Goal: Task Accomplishment & Management: Manage account settings

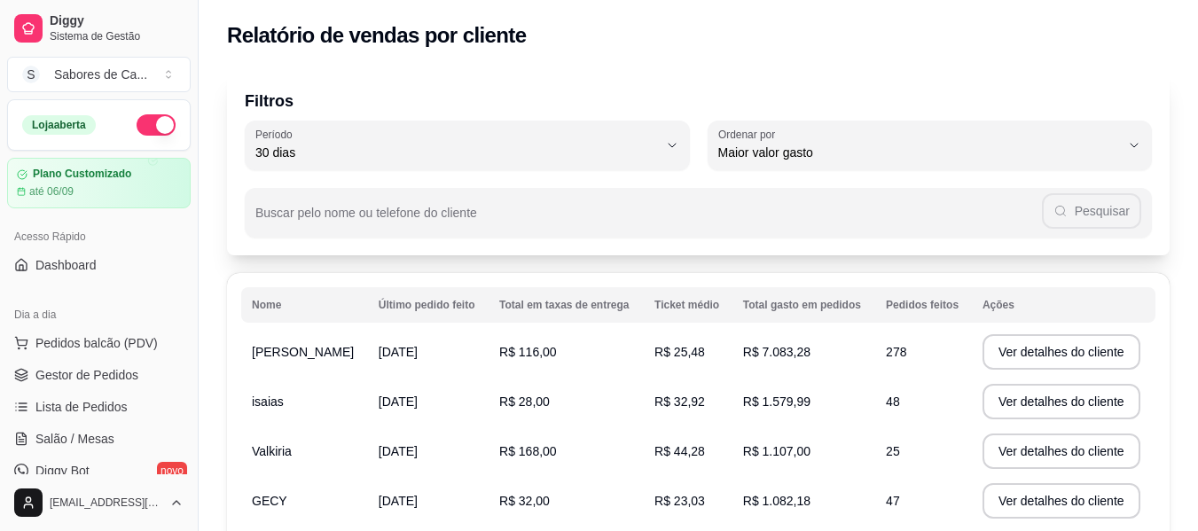
select select "30"
select select "HIGHEST_TOTAL_SPENT_WITH_ORDERS"
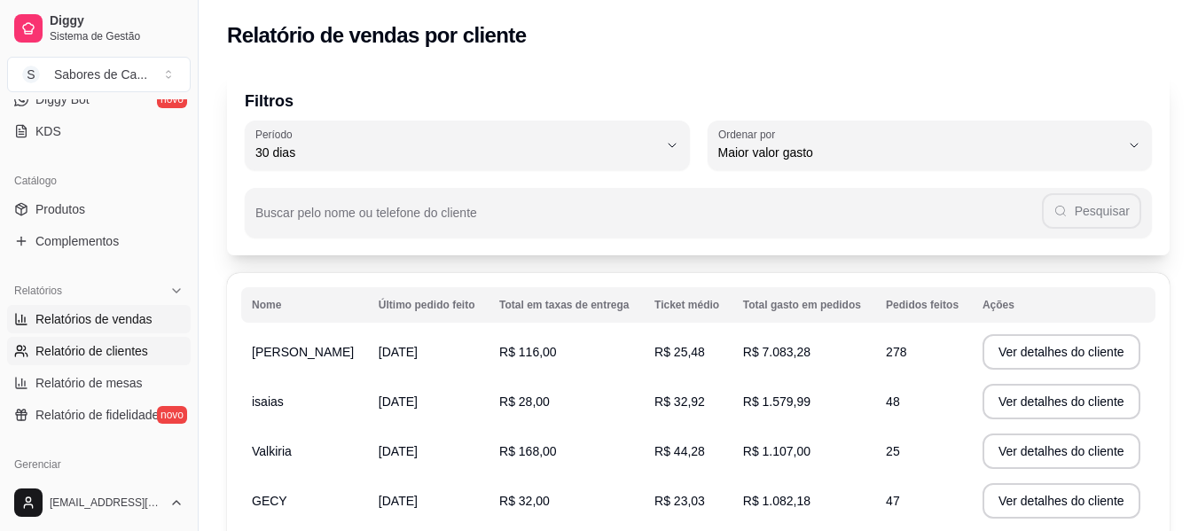
click at [137, 324] on span "Relatórios de vendas" at bounding box center [93, 319] width 117 height 18
select select "ALL"
select select "0"
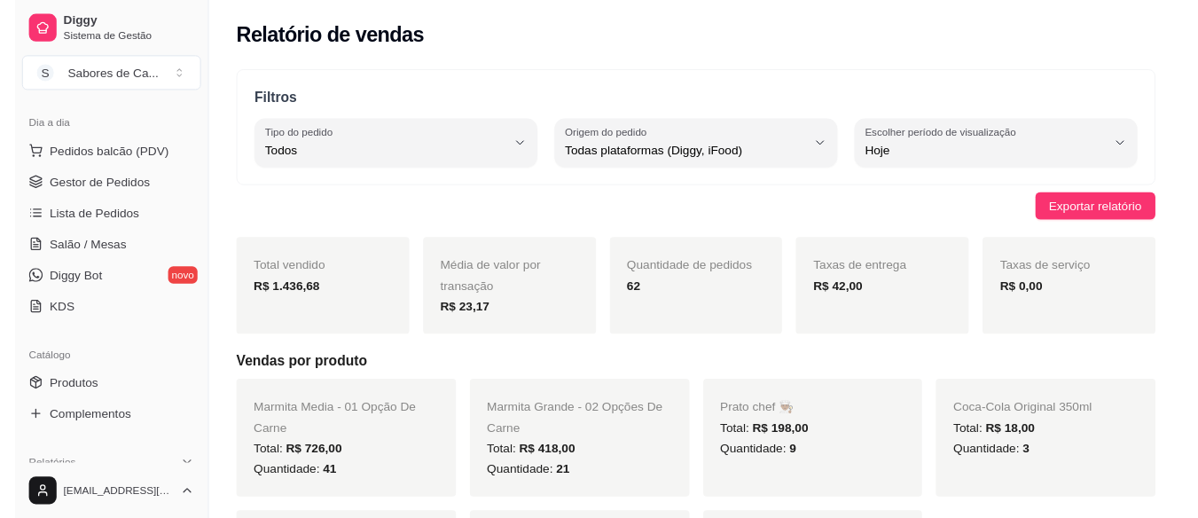
scroll to position [168, 0]
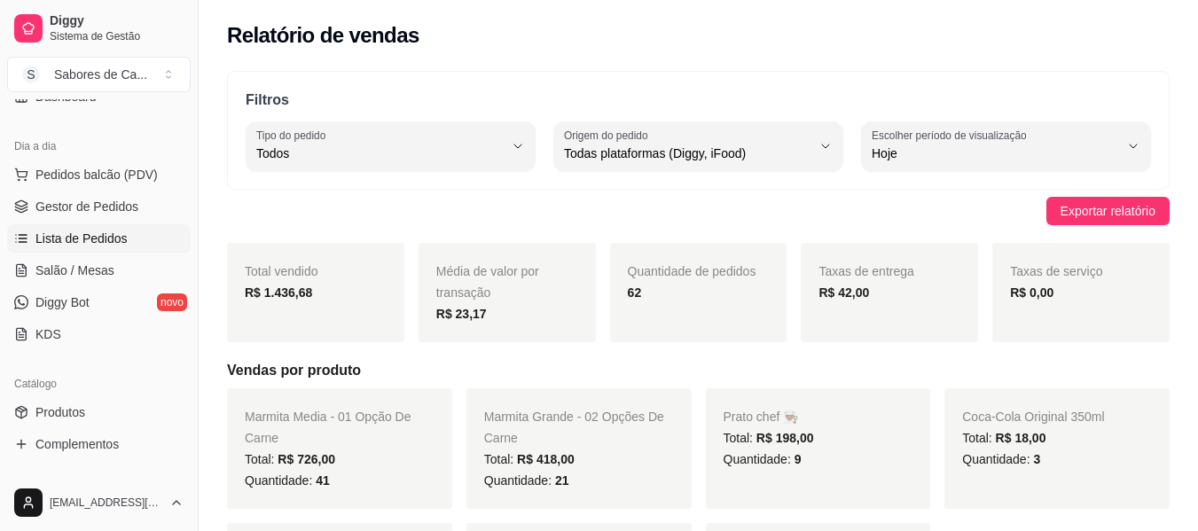
click at [131, 242] on link "Lista de Pedidos" at bounding box center [98, 238] width 183 height 28
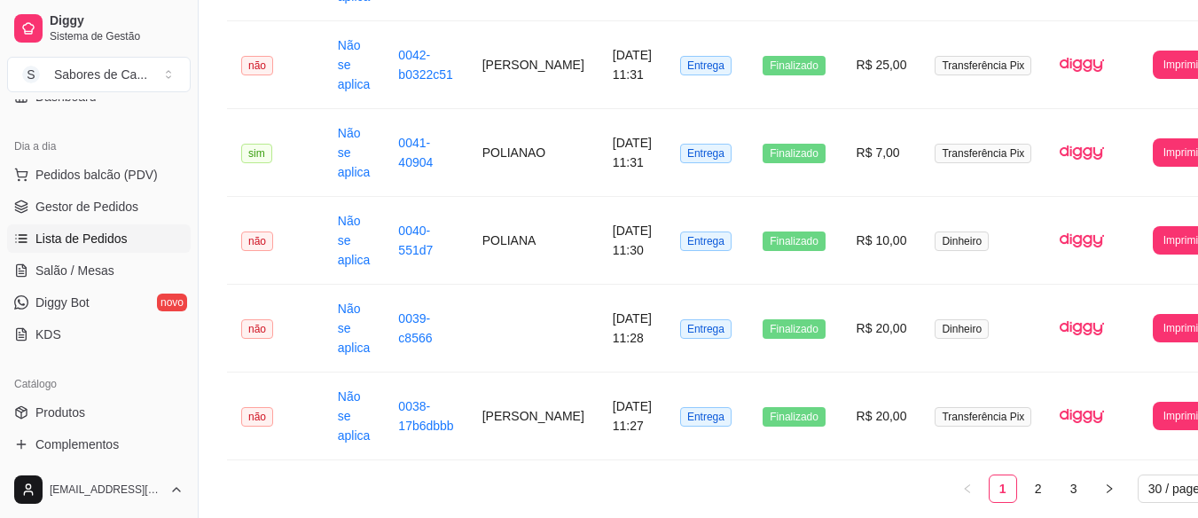
scroll to position [2471, 0]
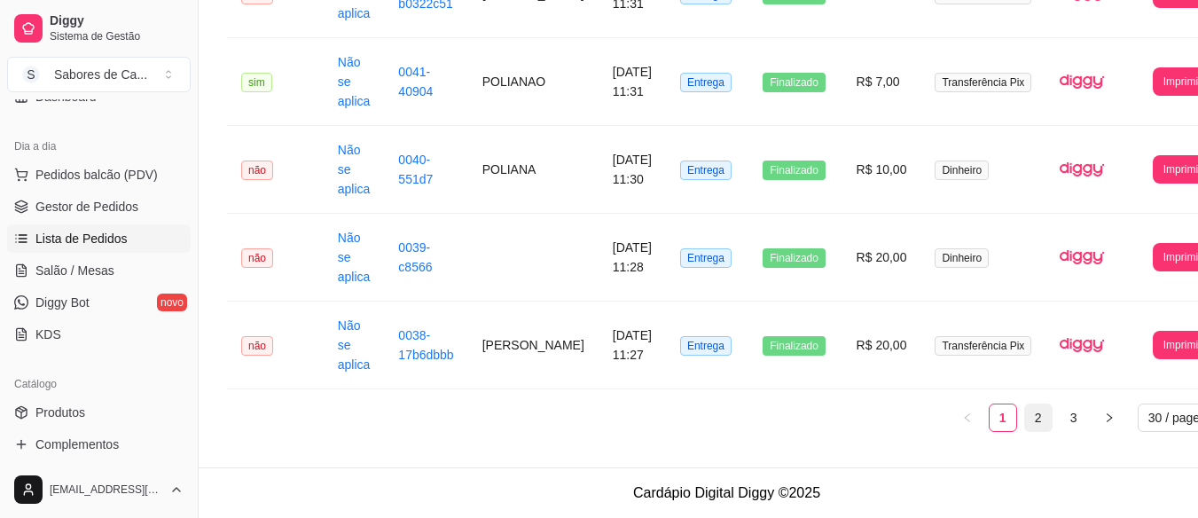
click at [1025, 418] on link "2" at bounding box center [1038, 417] width 27 height 27
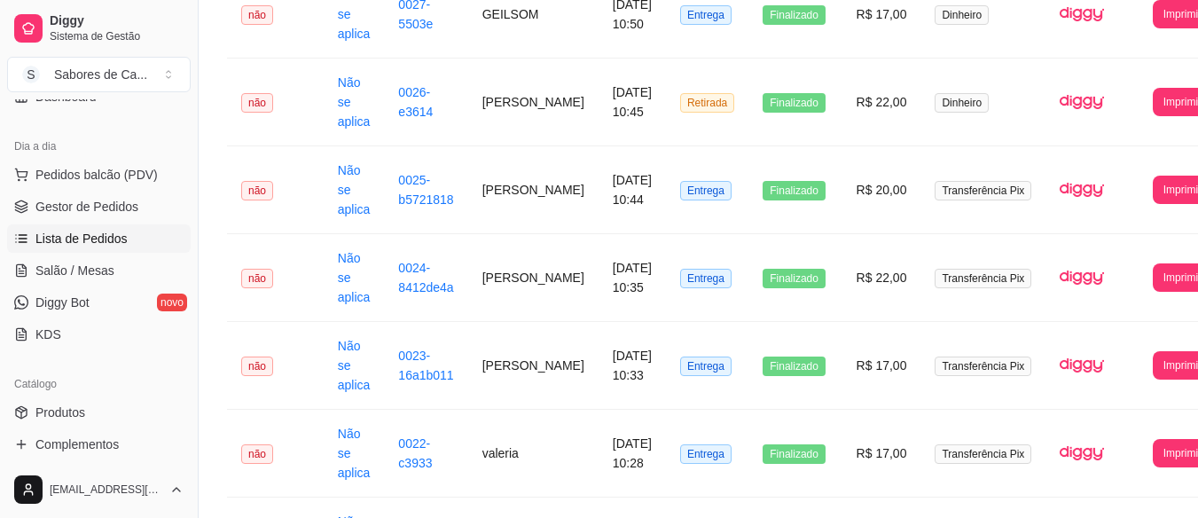
scroll to position [1216, 0]
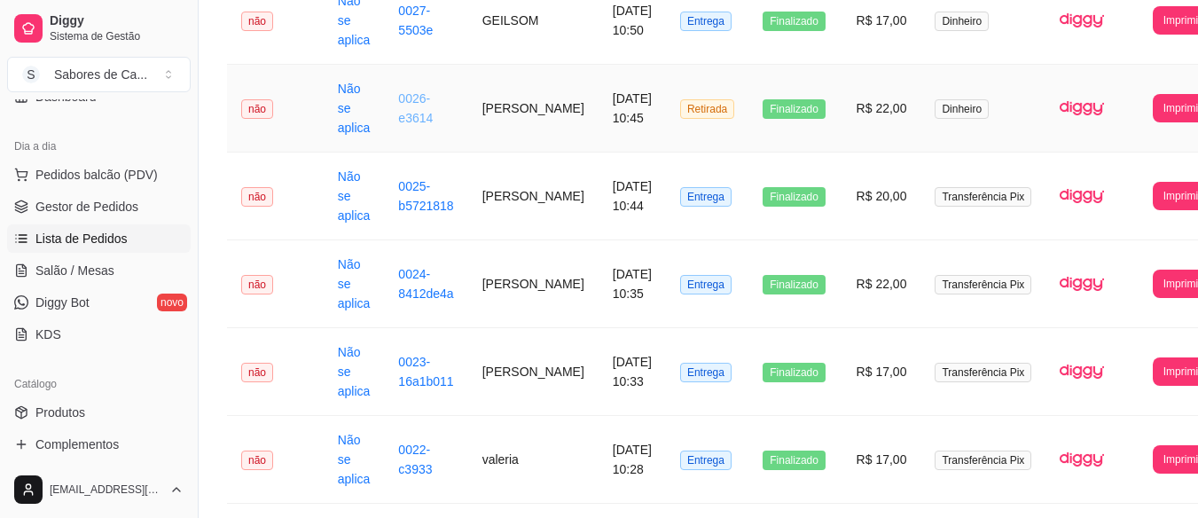
click at [398, 118] on link "0026-e3614" at bounding box center [415, 108] width 35 height 34
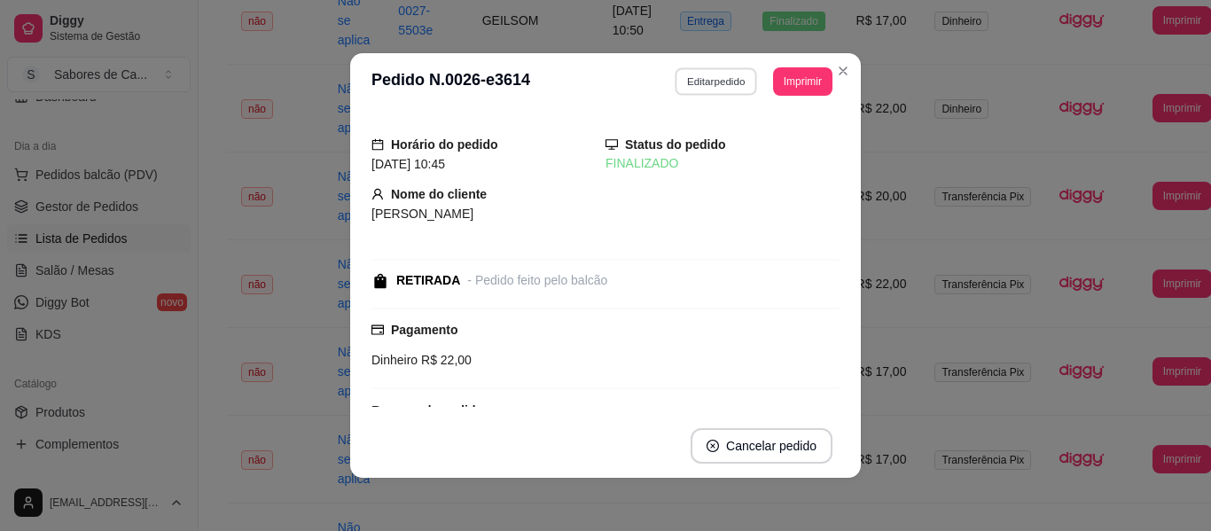
click at [721, 73] on button "Editar pedido" at bounding box center [716, 80] width 82 height 27
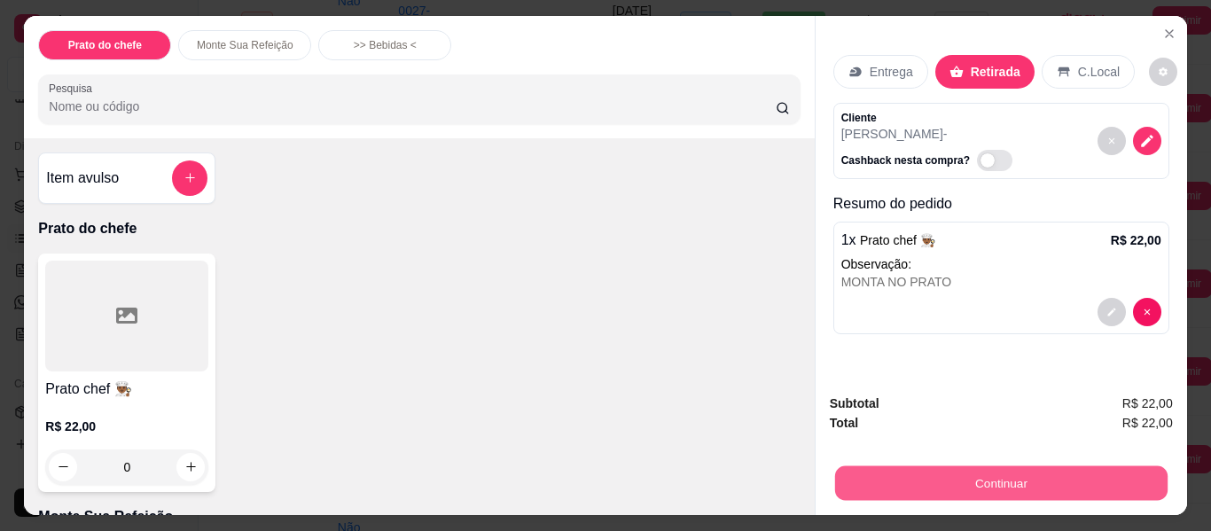
click at [857, 484] on button "Continuar" at bounding box center [1000, 483] width 332 height 35
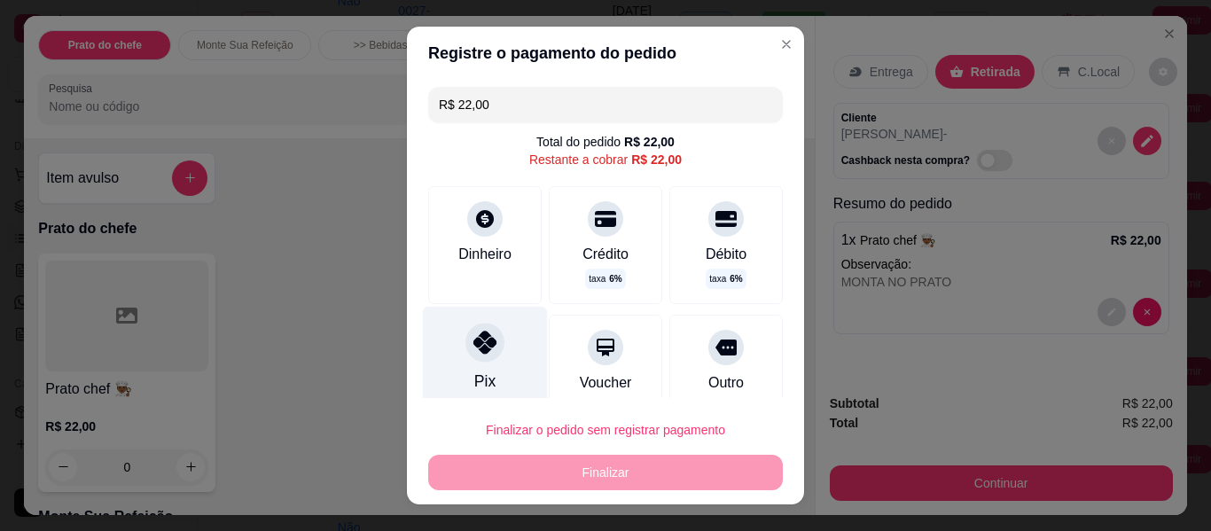
click at [490, 353] on div at bounding box center [484, 342] width 39 height 39
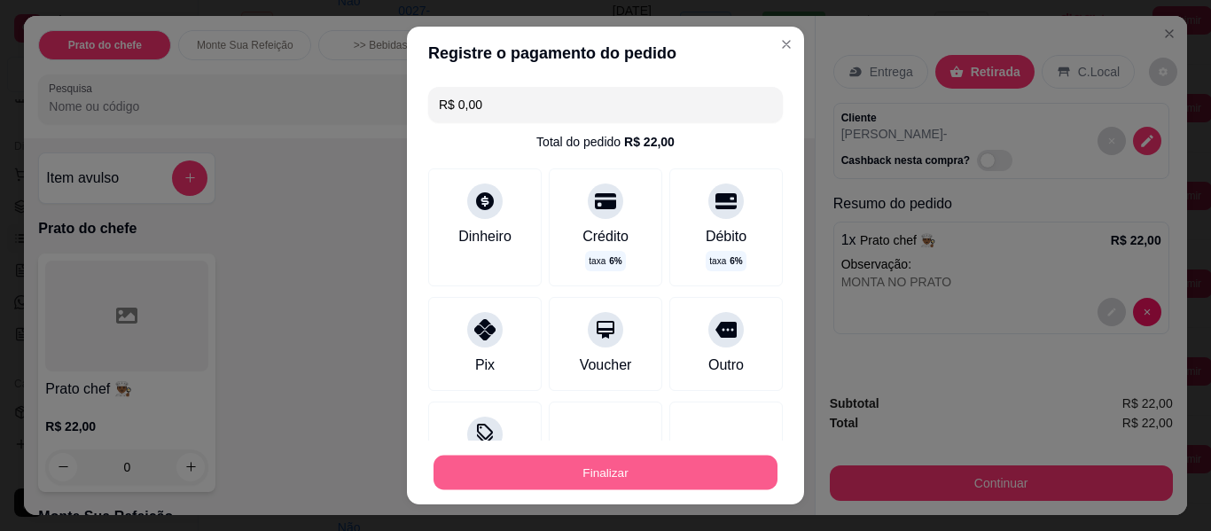
click at [557, 480] on button "Finalizar" at bounding box center [605, 473] width 344 height 35
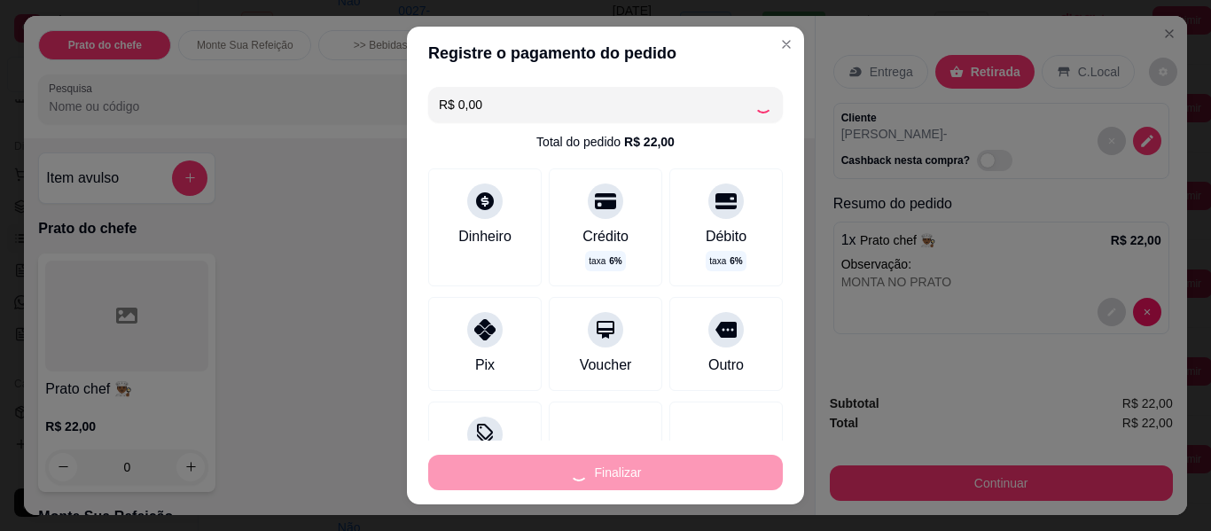
type input "-R$ 22,00"
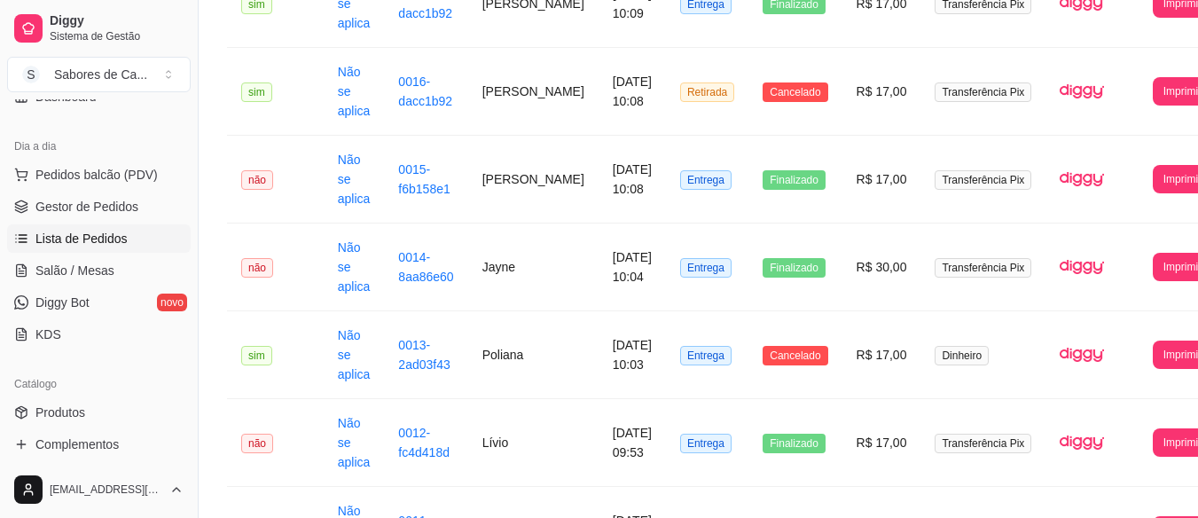
scroll to position [2471, 0]
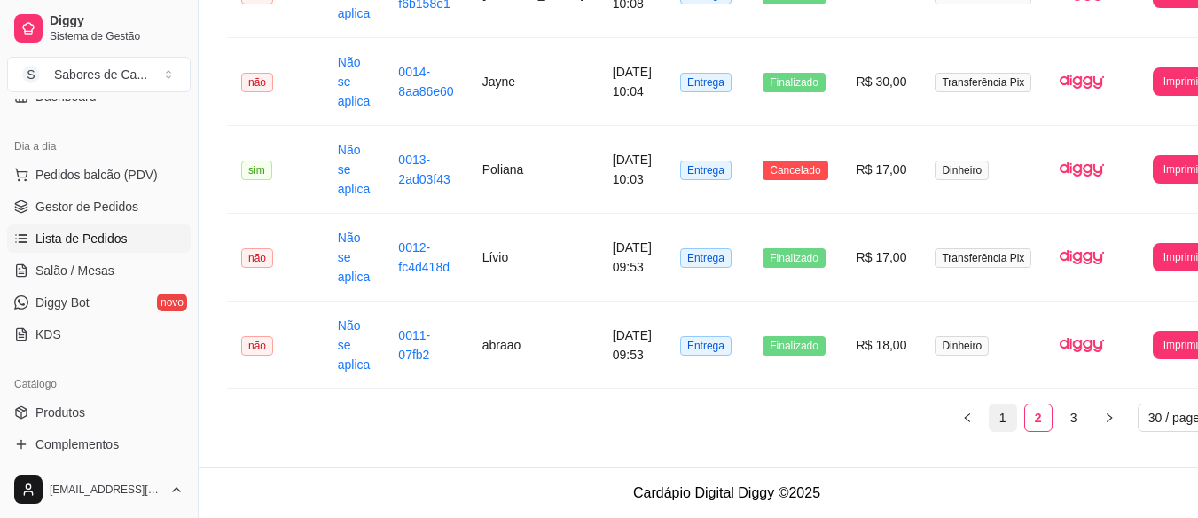
click at [989, 411] on link "1" at bounding box center [1002, 417] width 27 height 27
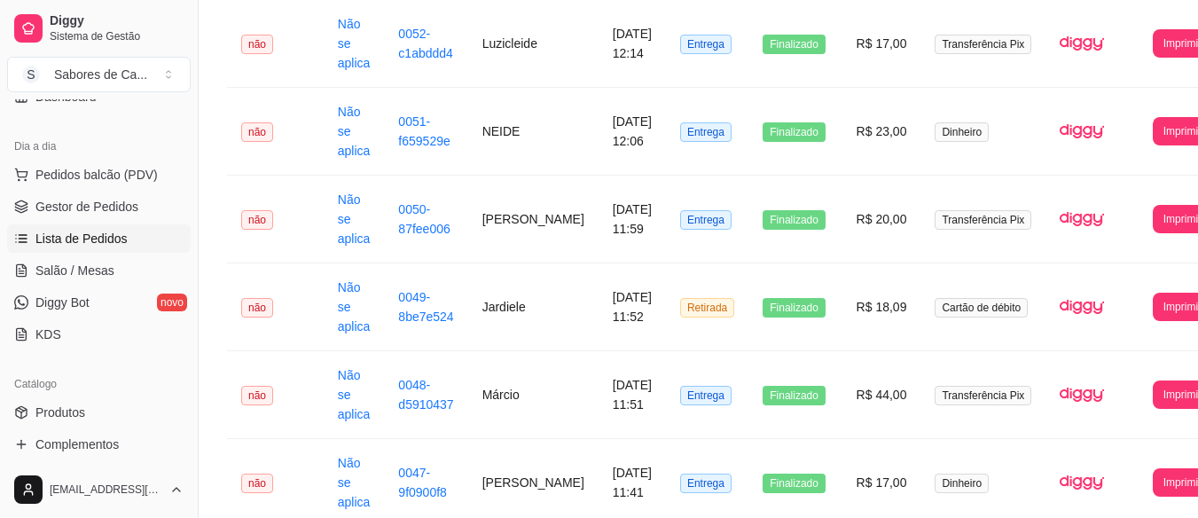
scroll to position [1462, 0]
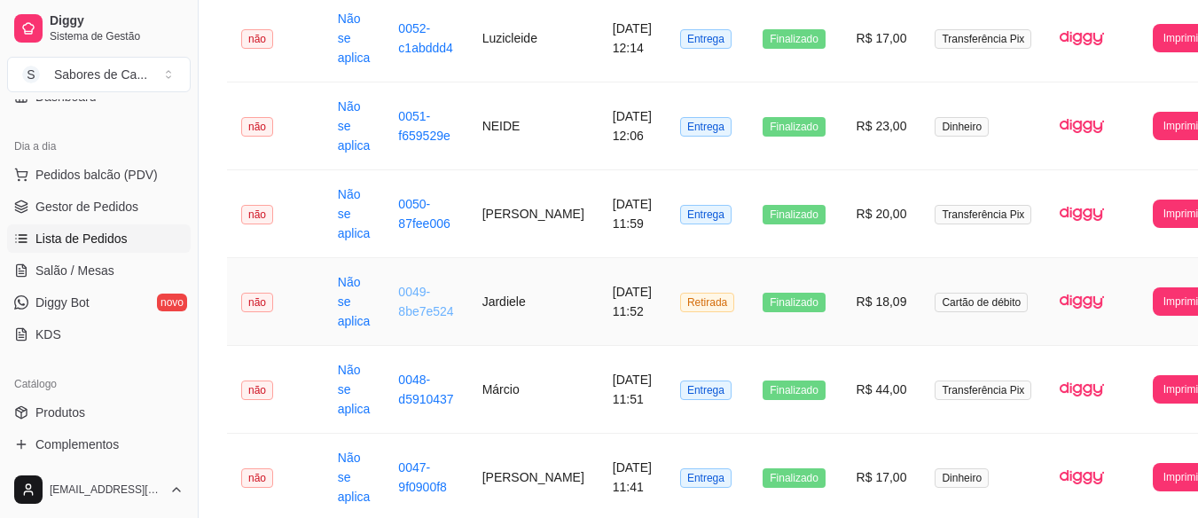
click at [402, 304] on link "0049-8be7e524" at bounding box center [425, 302] width 55 height 34
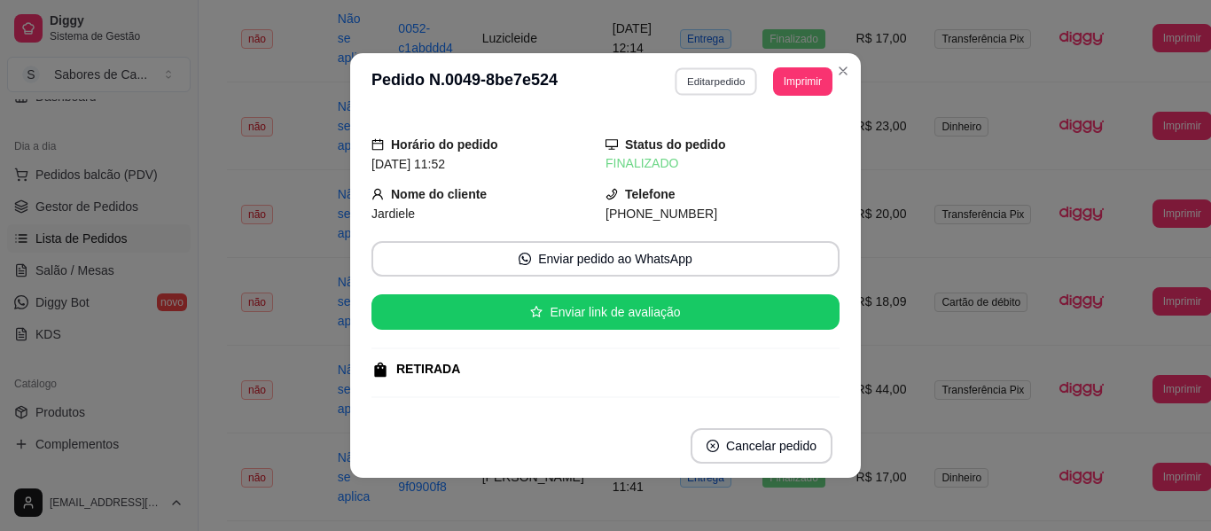
click at [695, 93] on button "Editar pedido" at bounding box center [716, 80] width 82 height 27
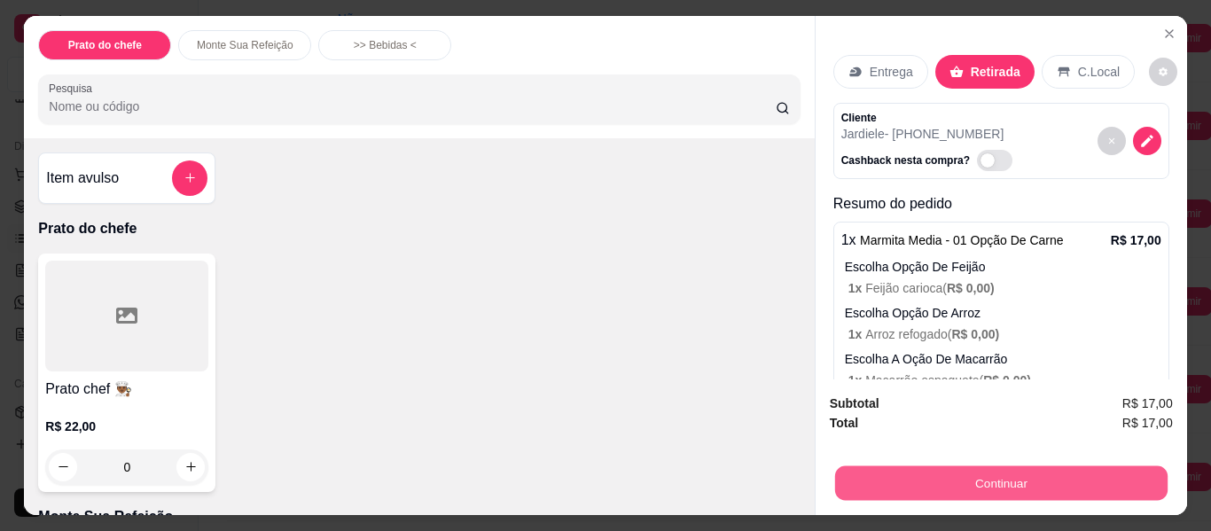
click at [862, 472] on button "Continuar" at bounding box center [1000, 483] width 332 height 35
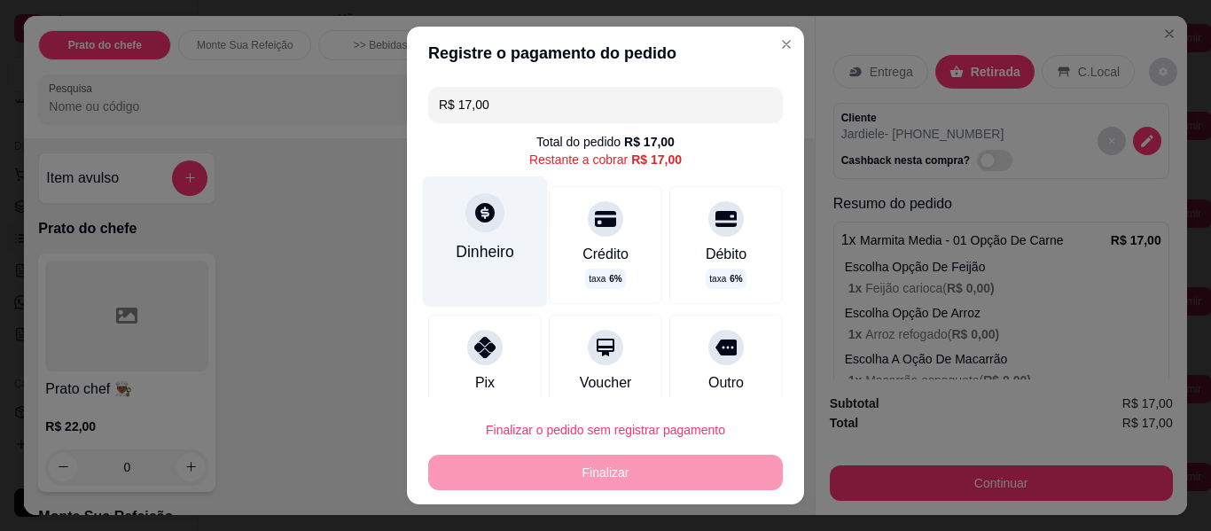
click at [464, 263] on div "Dinheiro" at bounding box center [485, 251] width 59 height 23
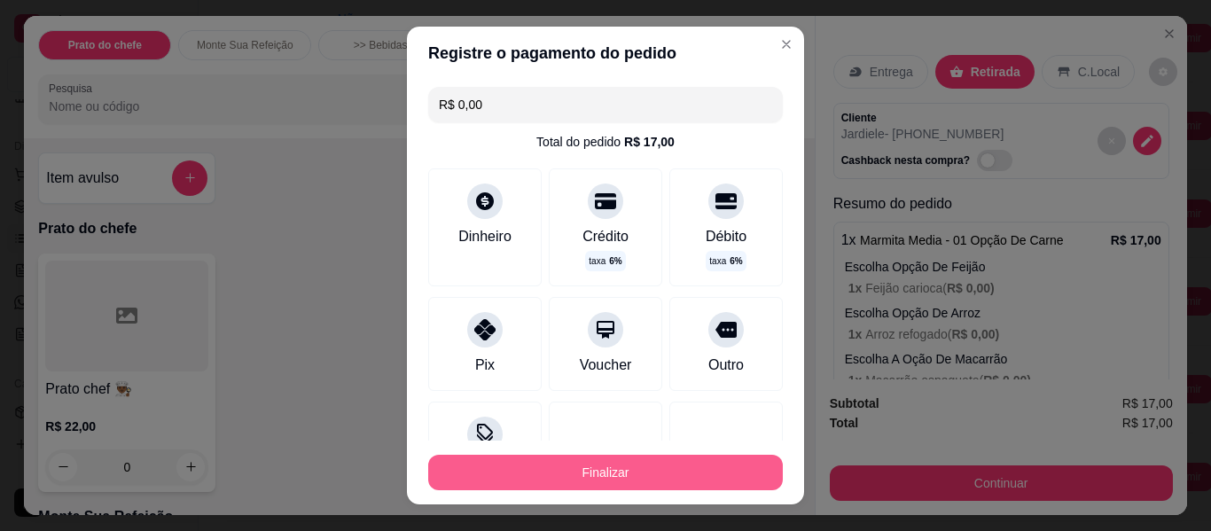
click at [615, 470] on button "Finalizar" at bounding box center [605, 472] width 355 height 35
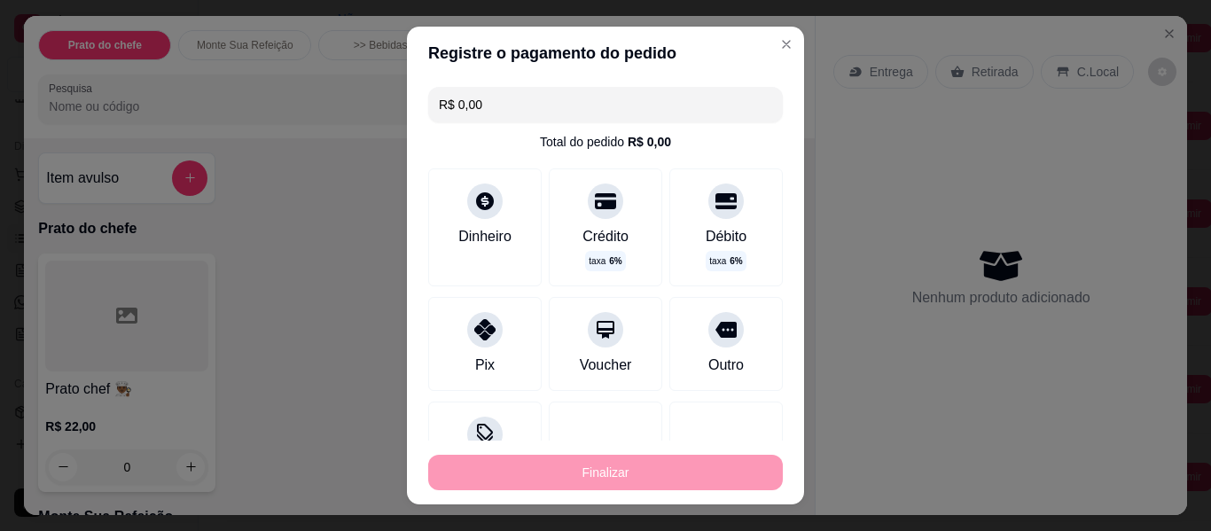
type input "-R$ 17,00"
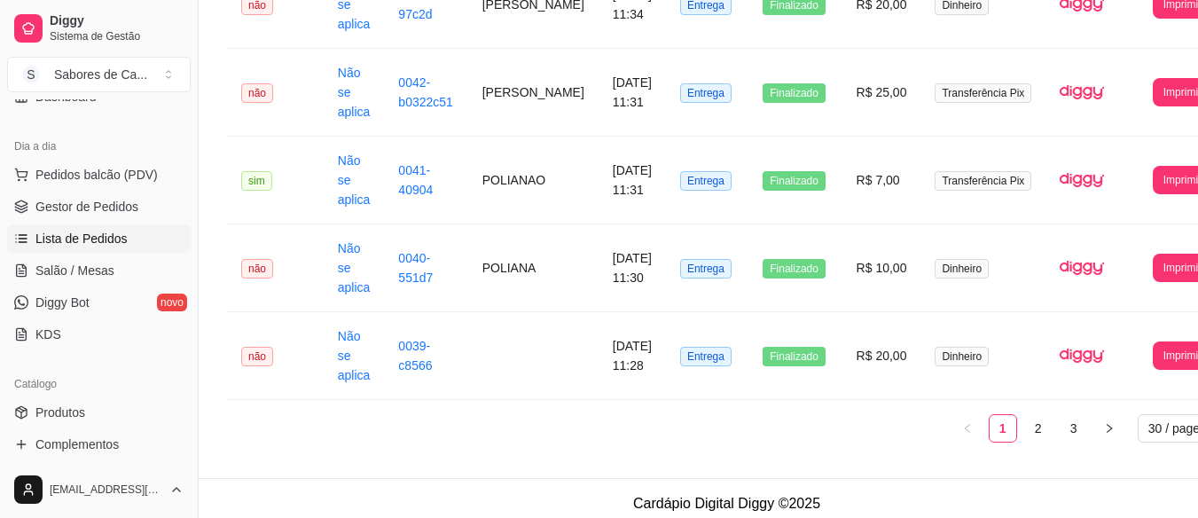
scroll to position [2471, 0]
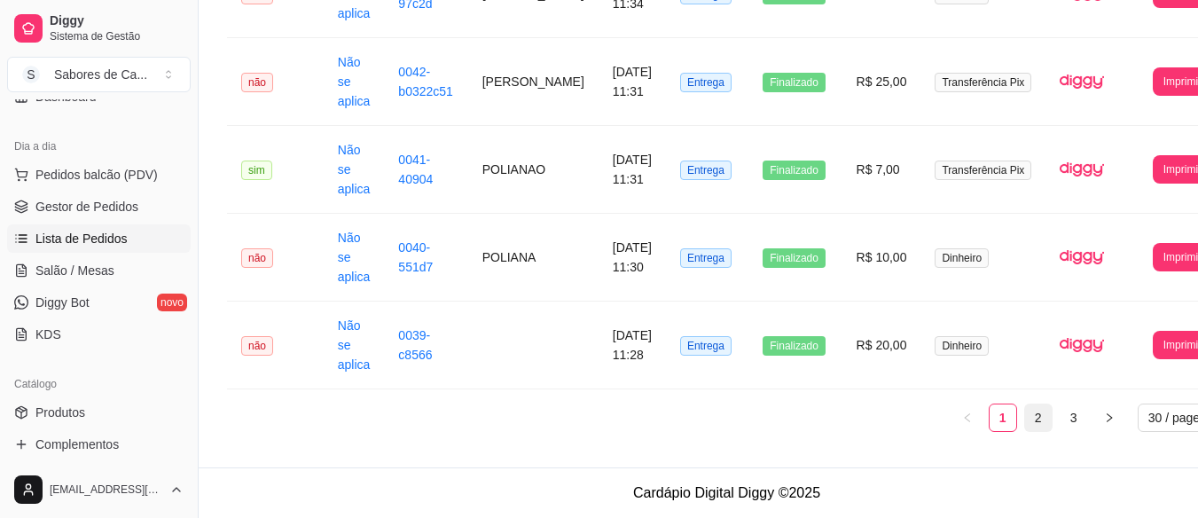
click at [1025, 413] on link "2" at bounding box center [1038, 417] width 27 height 27
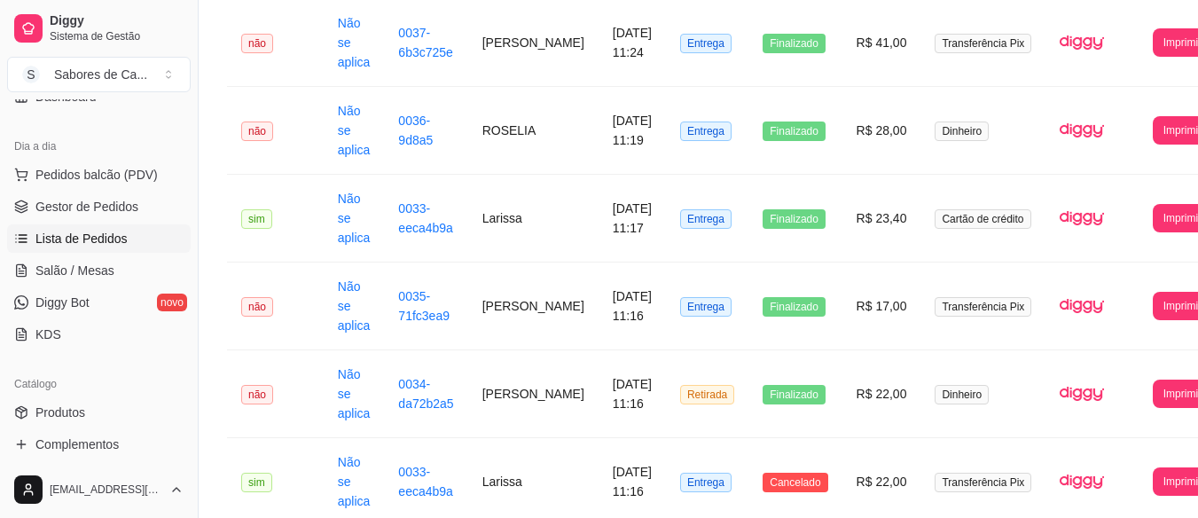
scroll to position [332, 0]
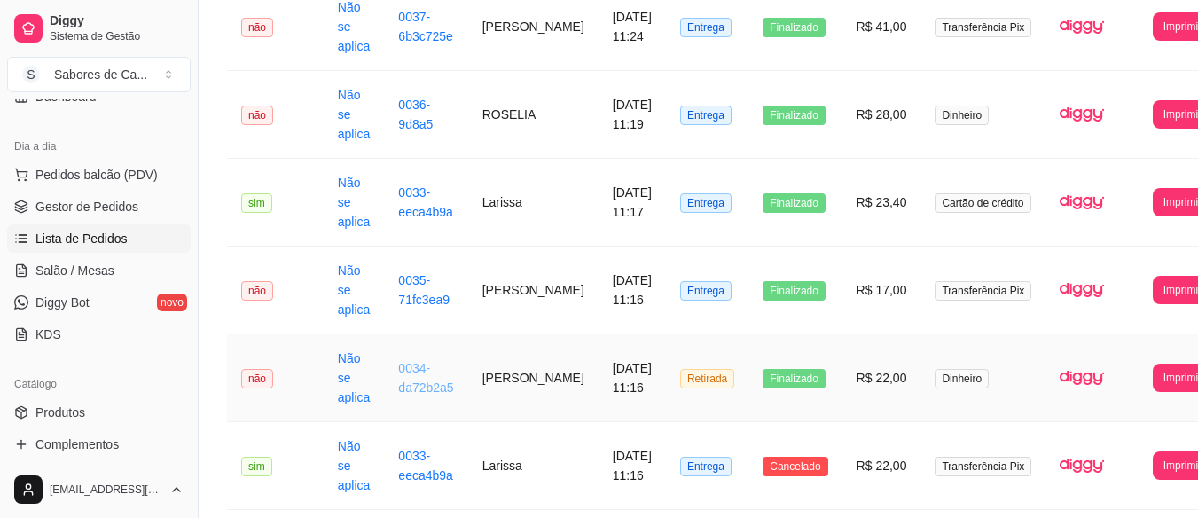
click at [423, 375] on link "0034-da72b2a5" at bounding box center [425, 378] width 55 height 34
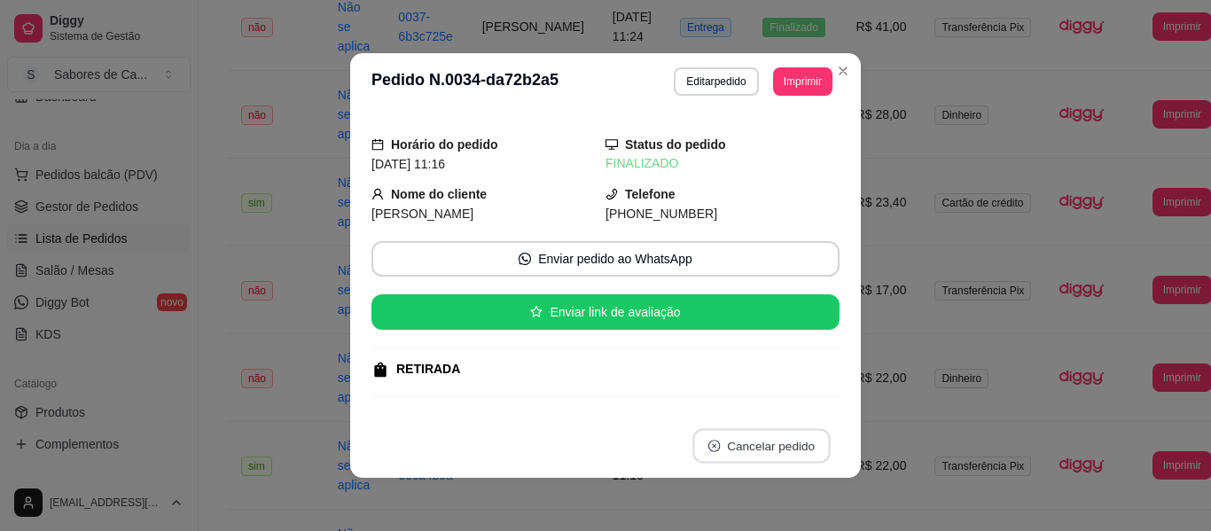
click at [726, 447] on button "Cancelar pedido" at bounding box center [760, 446] width 137 height 35
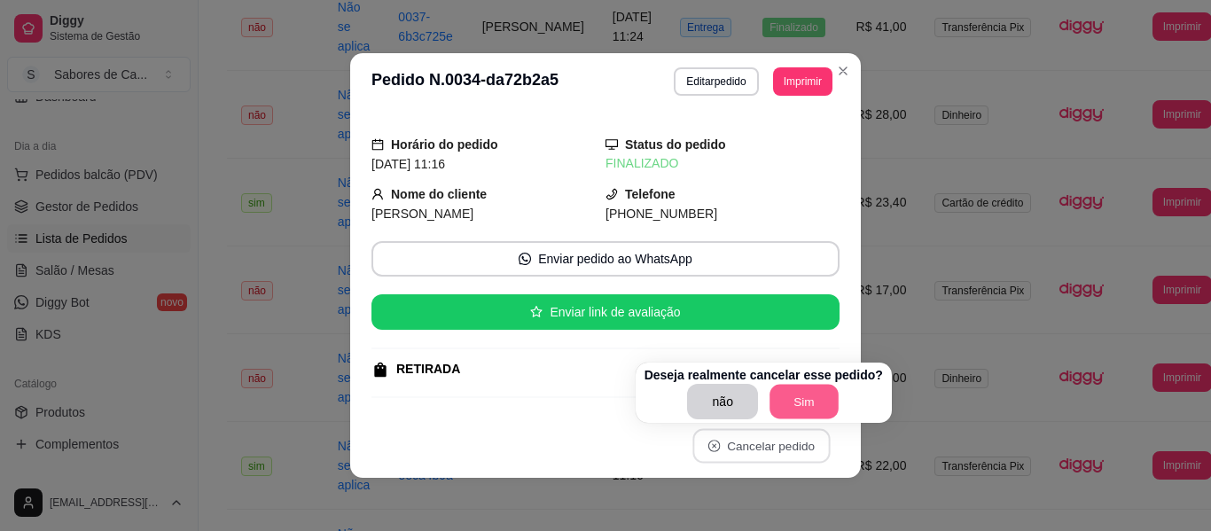
click at [780, 406] on button "Sim" at bounding box center [803, 402] width 69 height 35
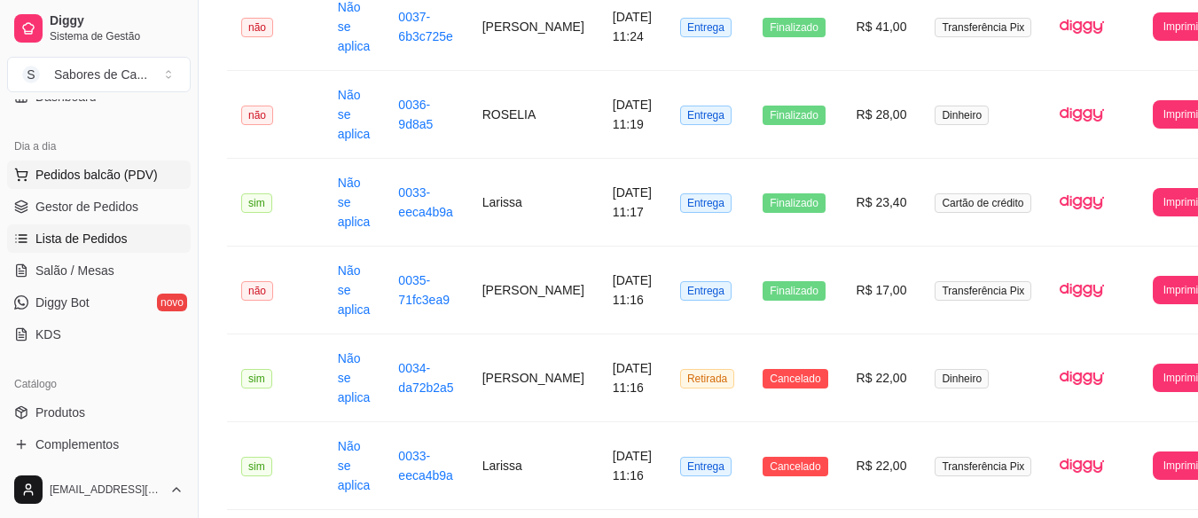
click at [148, 168] on span "Pedidos balcão (PDV)" at bounding box center [96, 175] width 122 height 18
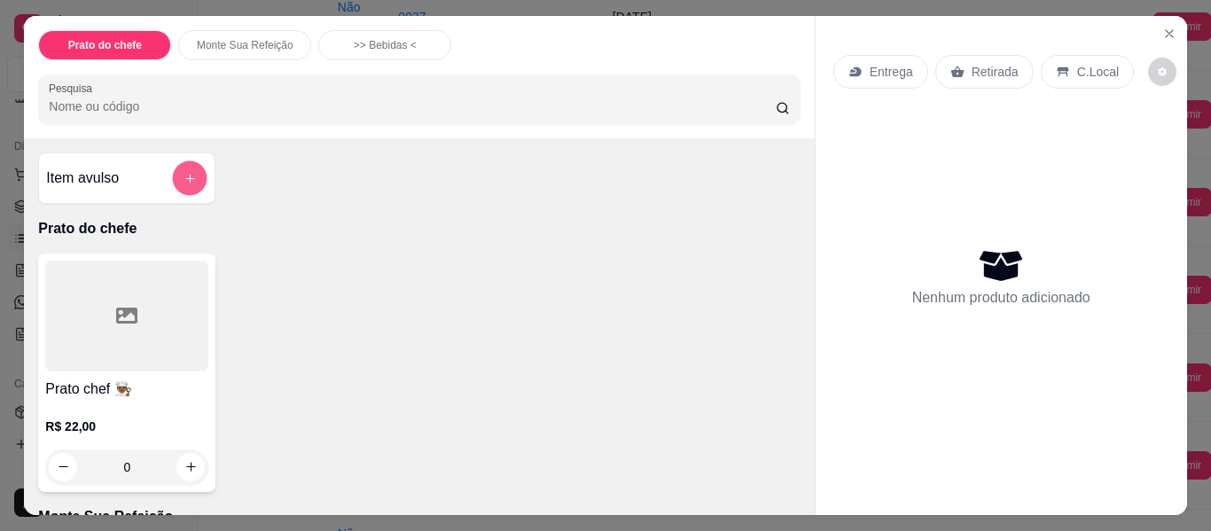
click at [183, 172] on icon "add-separate-item" at bounding box center [189, 178] width 13 height 13
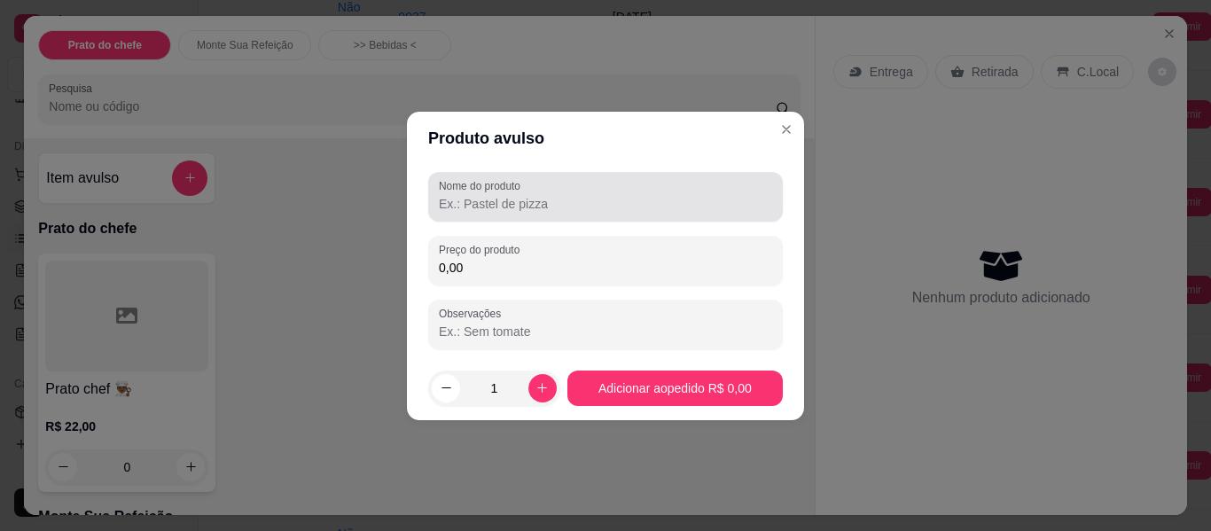
click at [574, 184] on div at bounding box center [605, 196] width 333 height 35
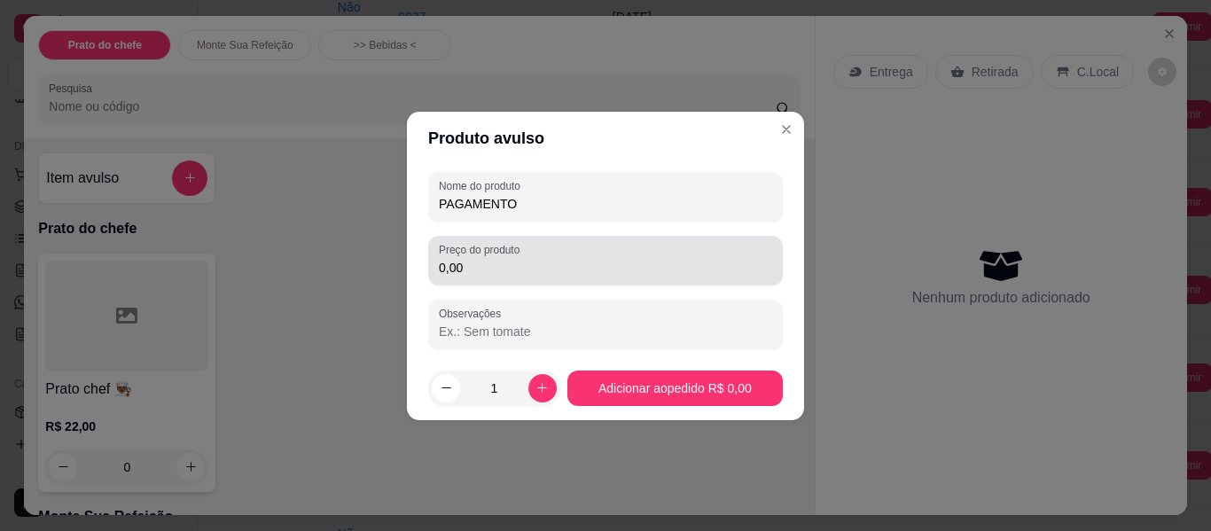
type input "PAGAMENTO"
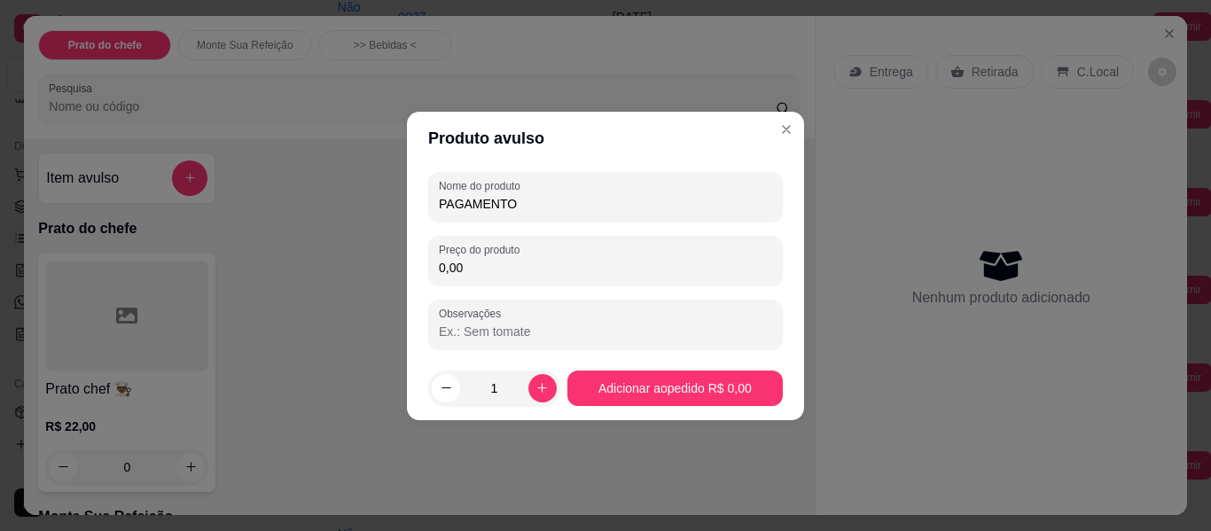
click at [598, 265] on input "0,00" at bounding box center [605, 268] width 333 height 18
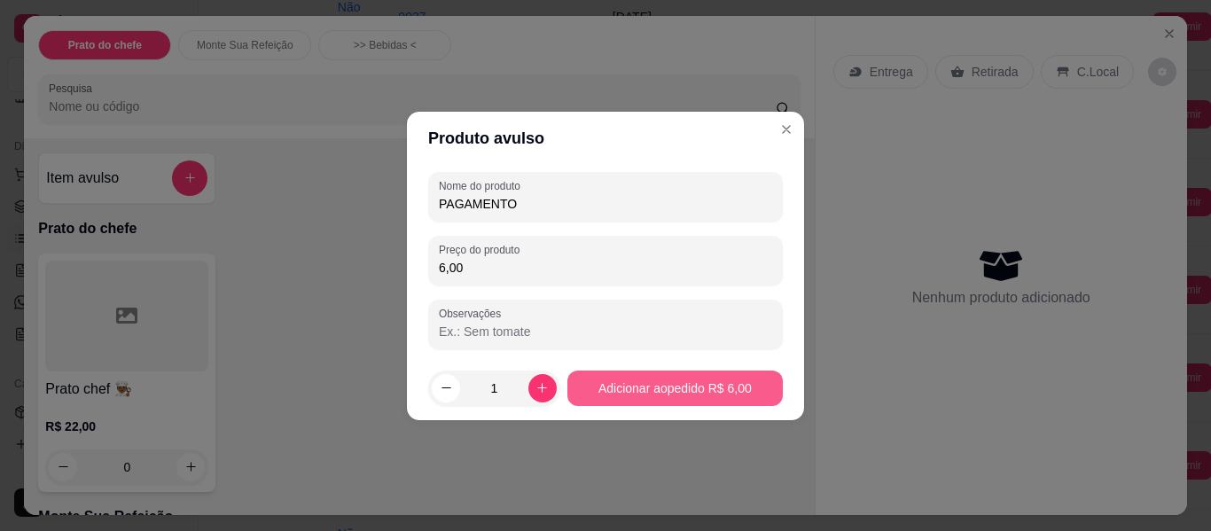
type input "6,00"
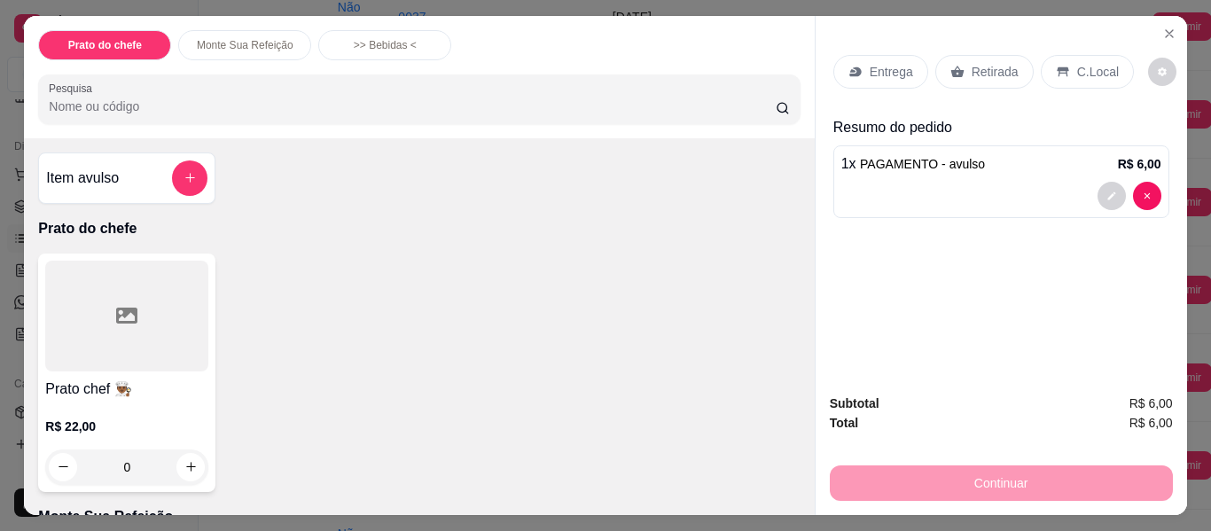
click at [980, 68] on p "Retirada" at bounding box center [995, 72] width 47 height 18
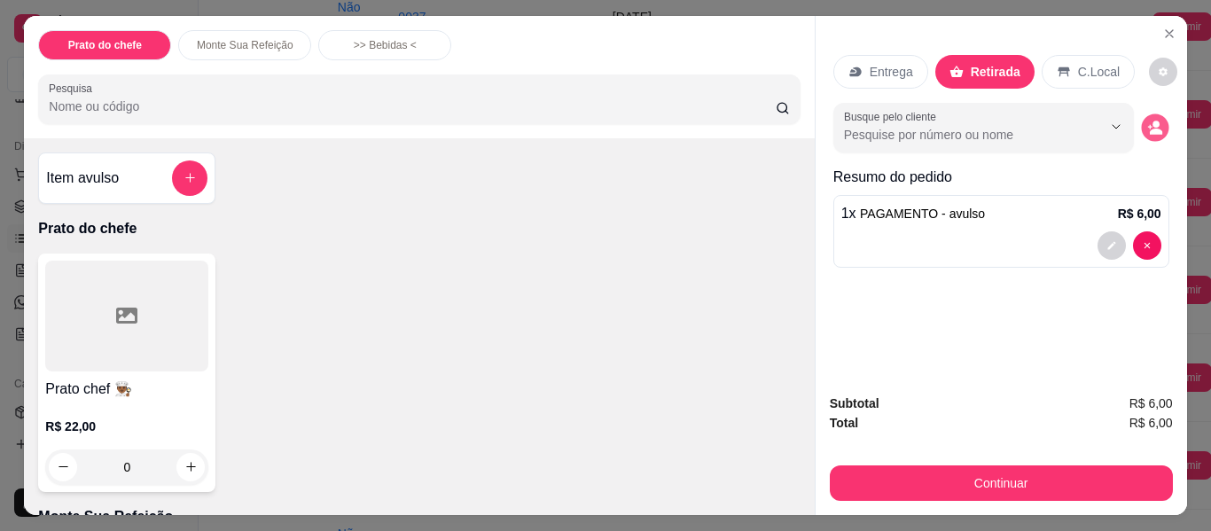
click at [1152, 121] on circle "decrease-product-quantity" at bounding box center [1155, 124] width 7 height 7
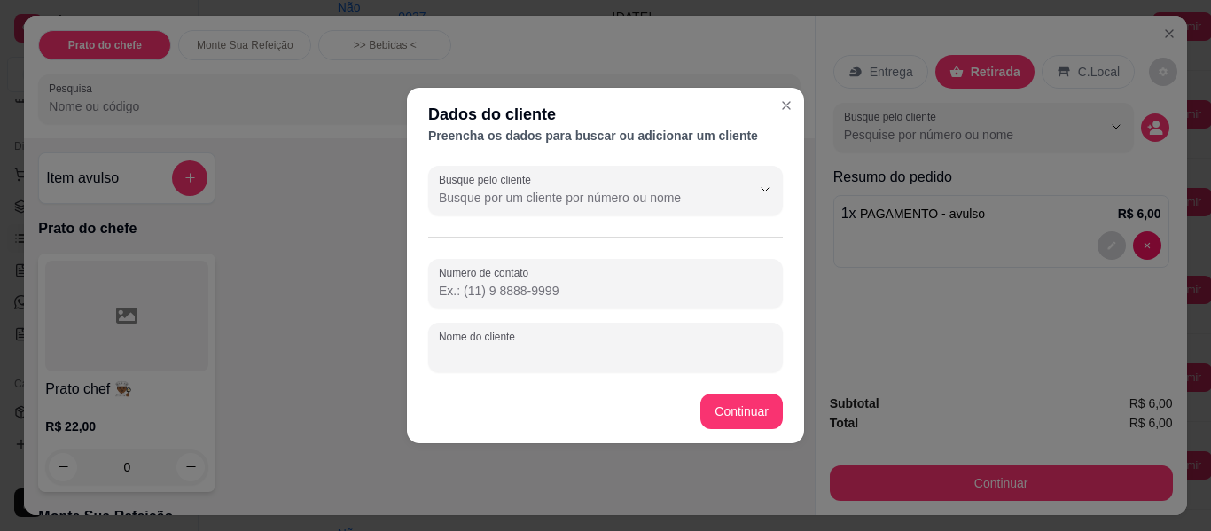
click at [744, 352] on input "Nome do cliente" at bounding box center [605, 355] width 333 height 18
type input "VANIELE"
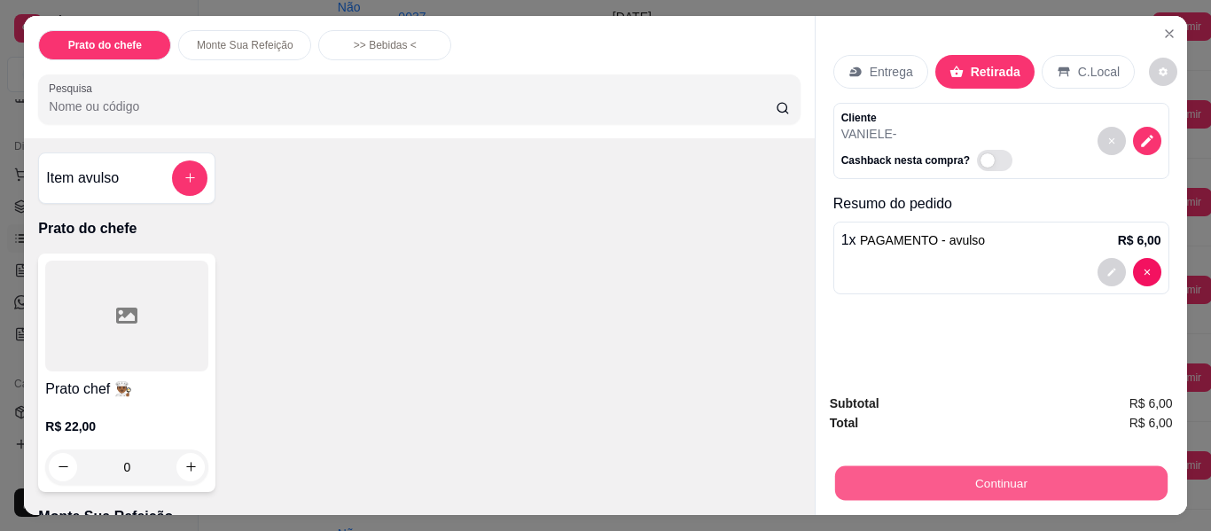
click at [895, 472] on button "Continuar" at bounding box center [1000, 483] width 332 height 35
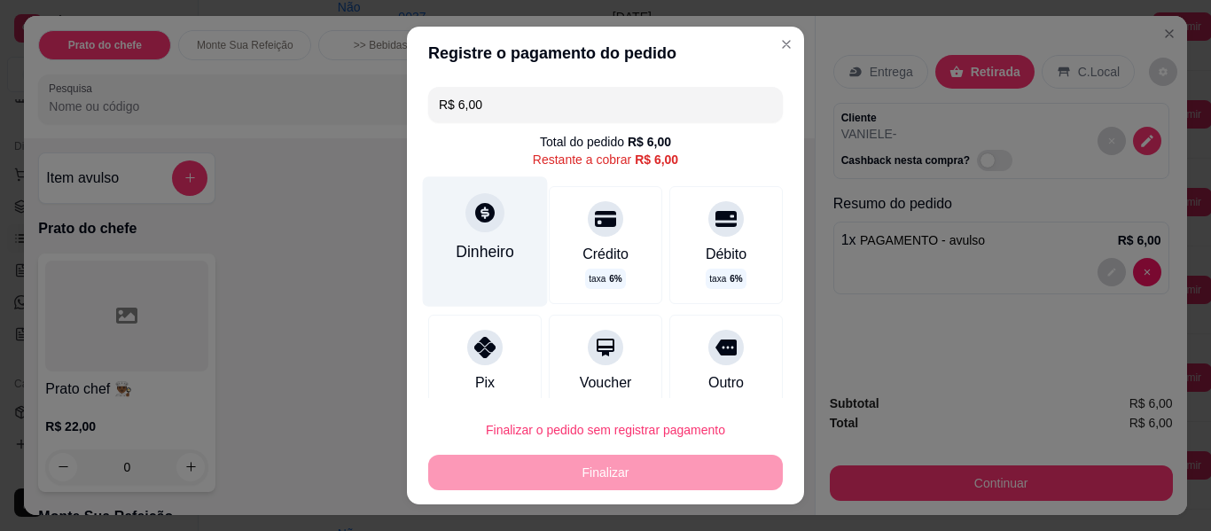
click at [479, 249] on div "Dinheiro" at bounding box center [485, 251] width 59 height 23
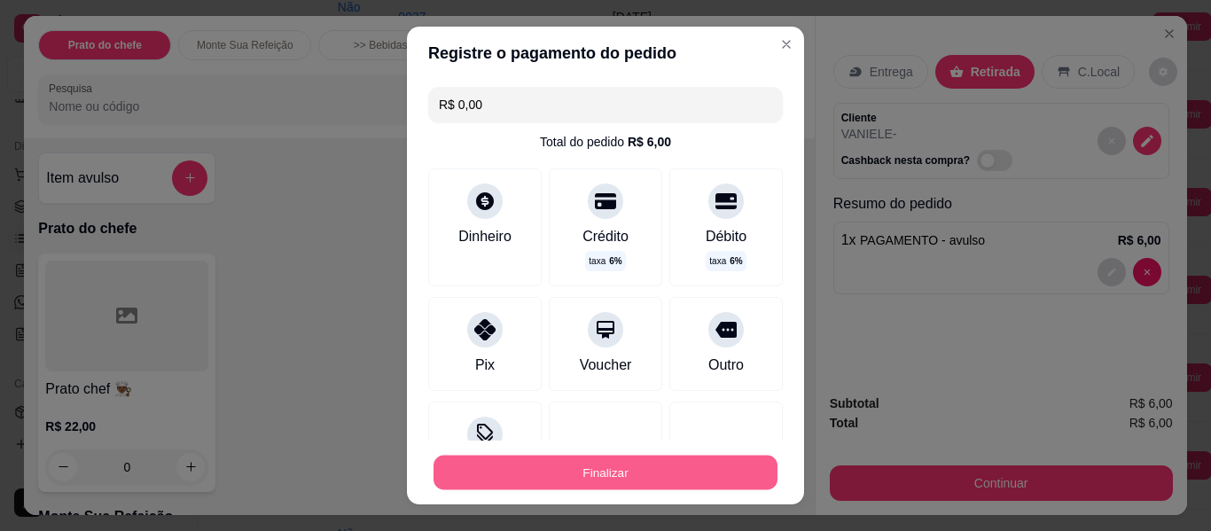
click at [632, 478] on button "Finalizar" at bounding box center [605, 473] width 344 height 35
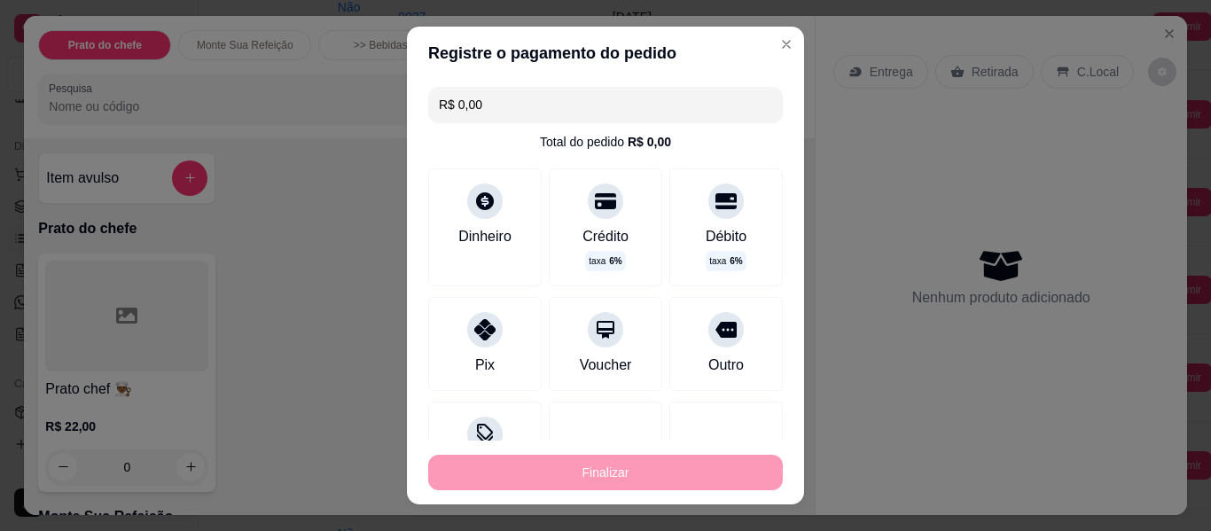
type input "-R$ 6,00"
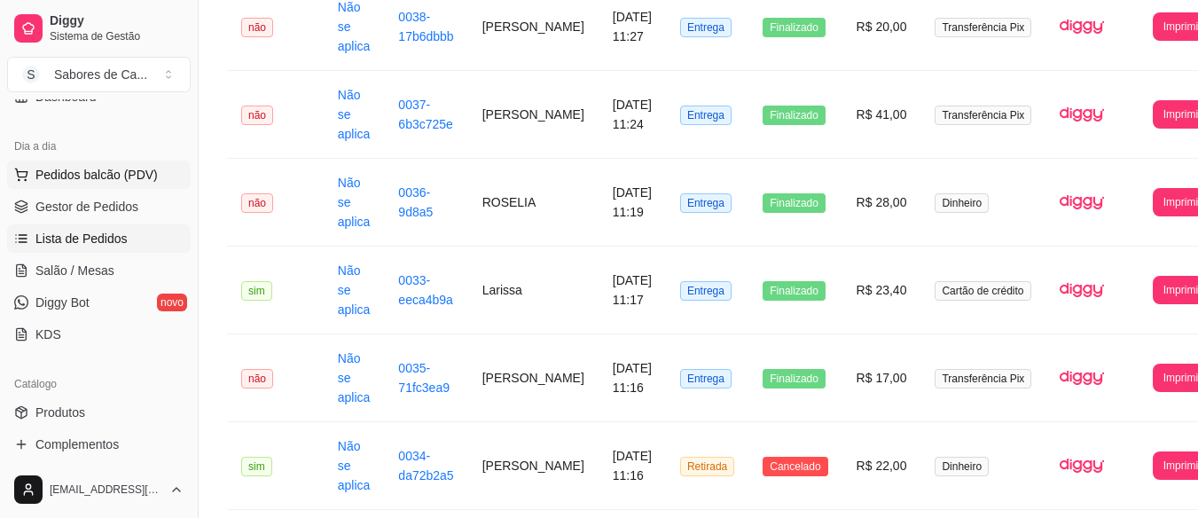
click at [137, 169] on span "Pedidos balcão (PDV)" at bounding box center [96, 175] width 122 height 18
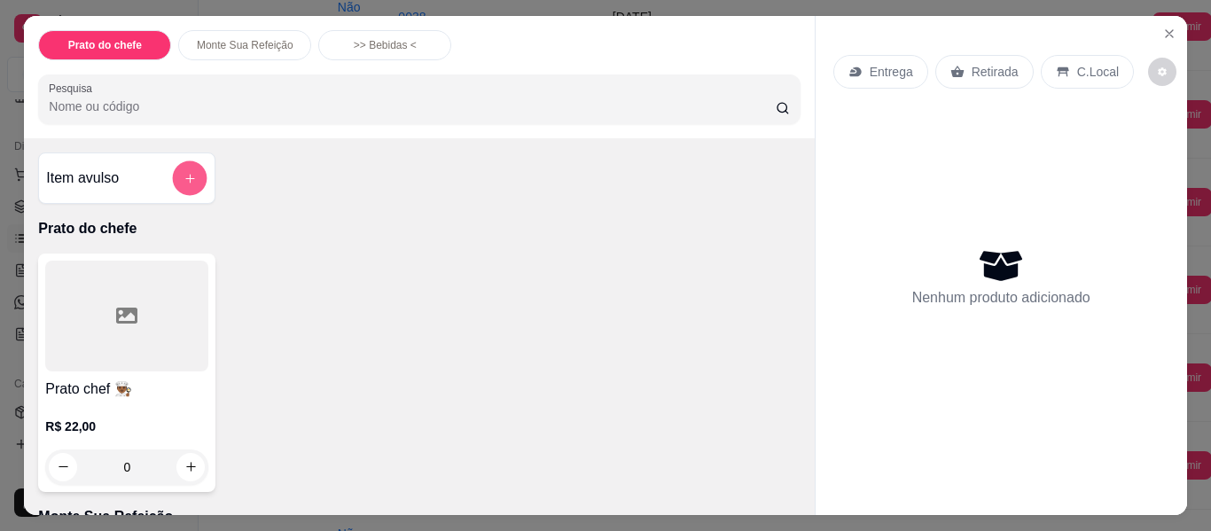
click at [173, 172] on button "add-separate-item" at bounding box center [190, 178] width 35 height 35
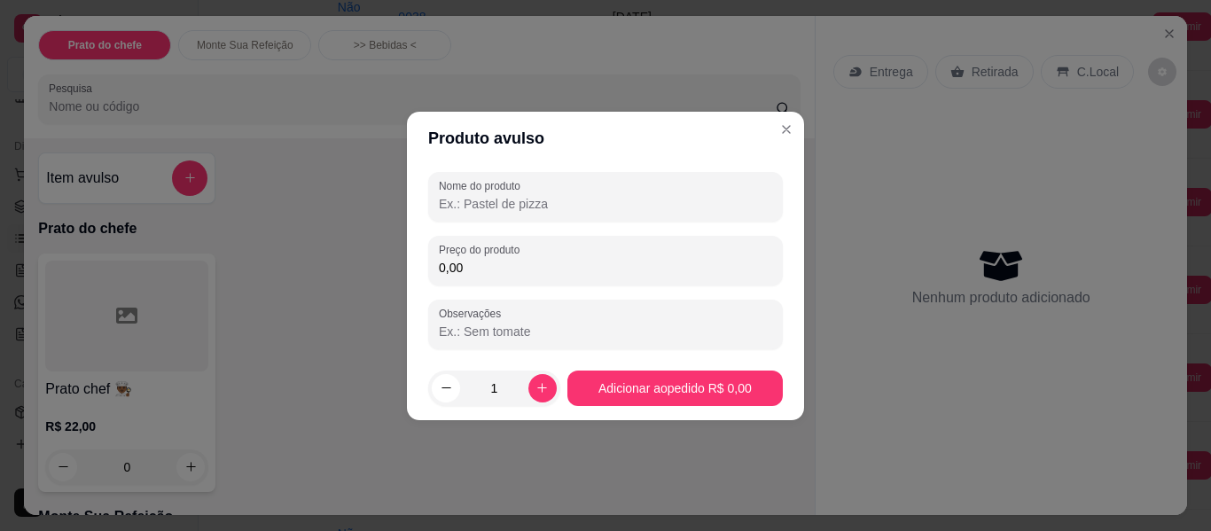
click at [512, 199] on input "Nome do produto" at bounding box center [605, 204] width 333 height 18
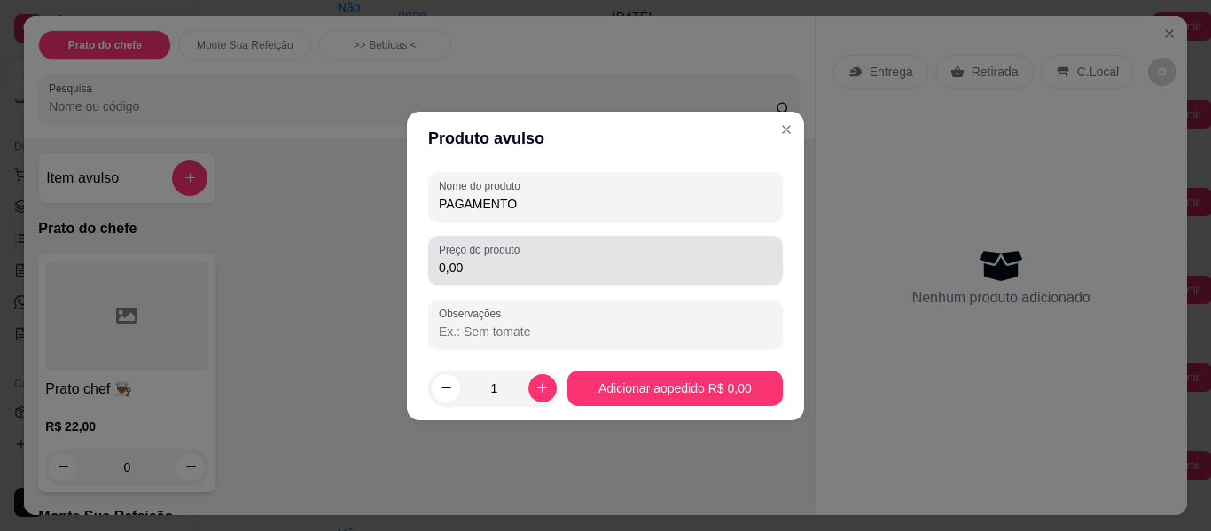
type input "PAGAMENTO"
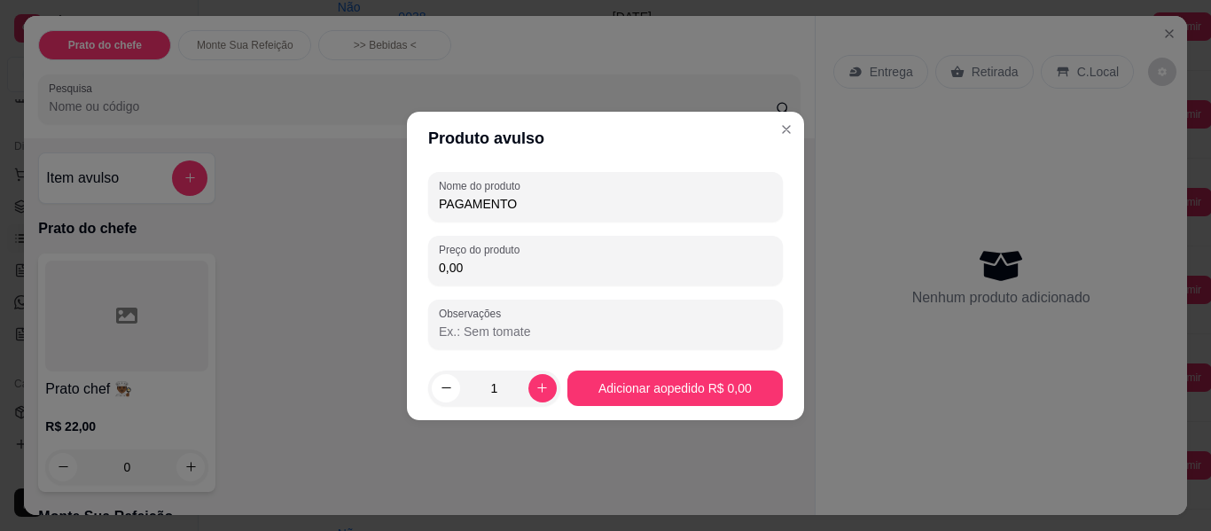
click at [527, 271] on input "0,00" at bounding box center [605, 268] width 333 height 18
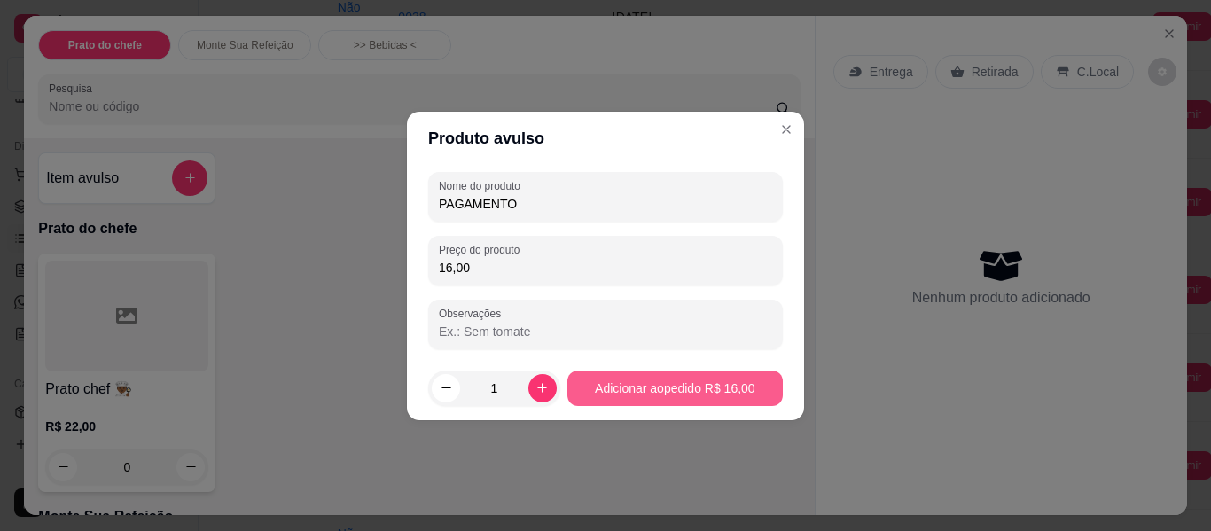
type input "16,00"
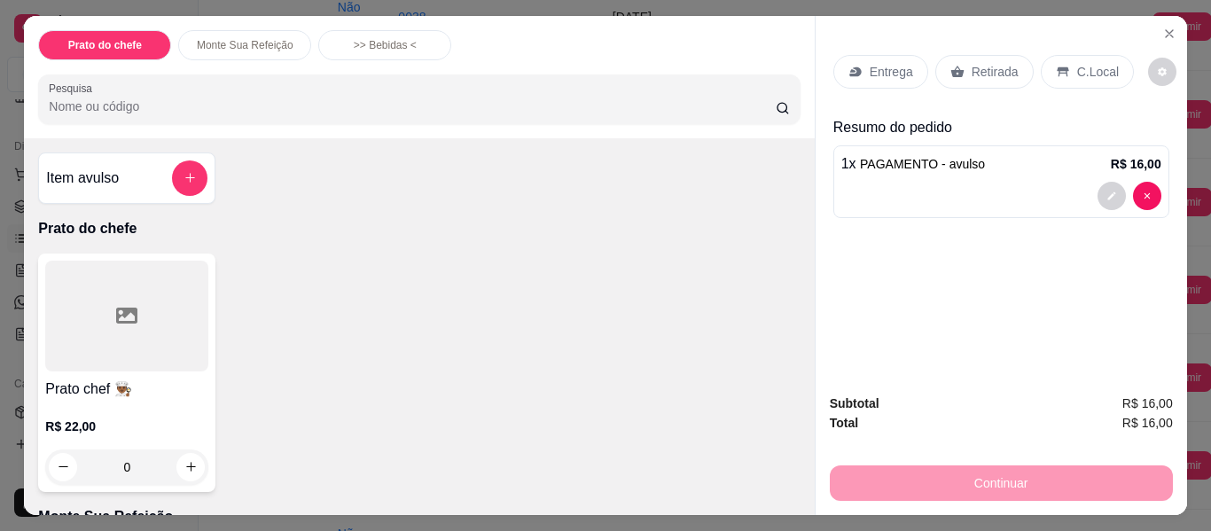
click at [992, 63] on p "Retirada" at bounding box center [995, 72] width 47 height 18
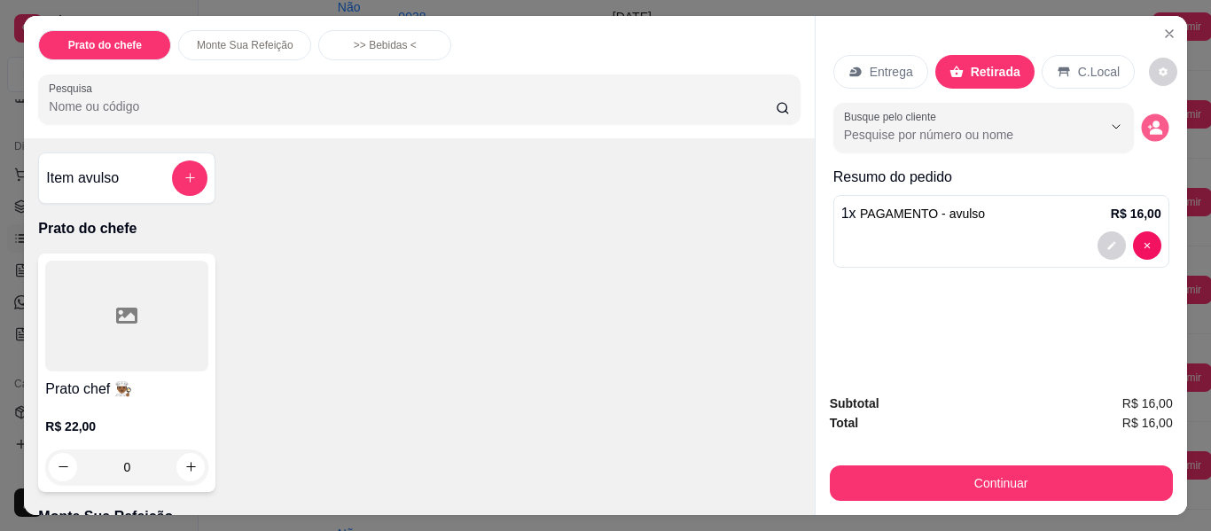
click at [1152, 121] on circle "decrease-product-quantity" at bounding box center [1155, 124] width 7 height 7
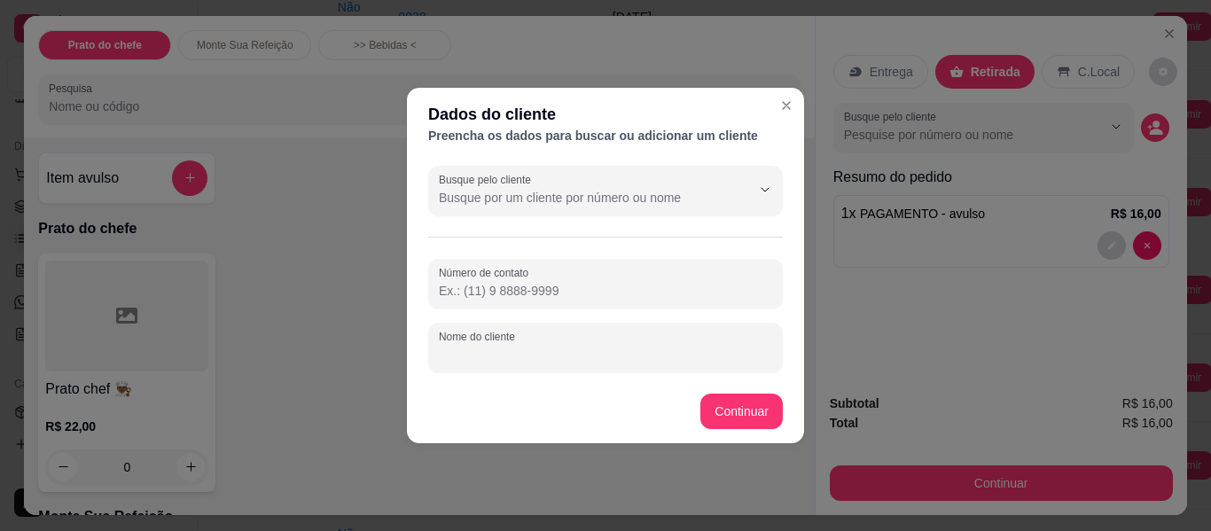
click at [720, 354] on input "Nome do cliente" at bounding box center [605, 355] width 333 height 18
type input "VANIELE"
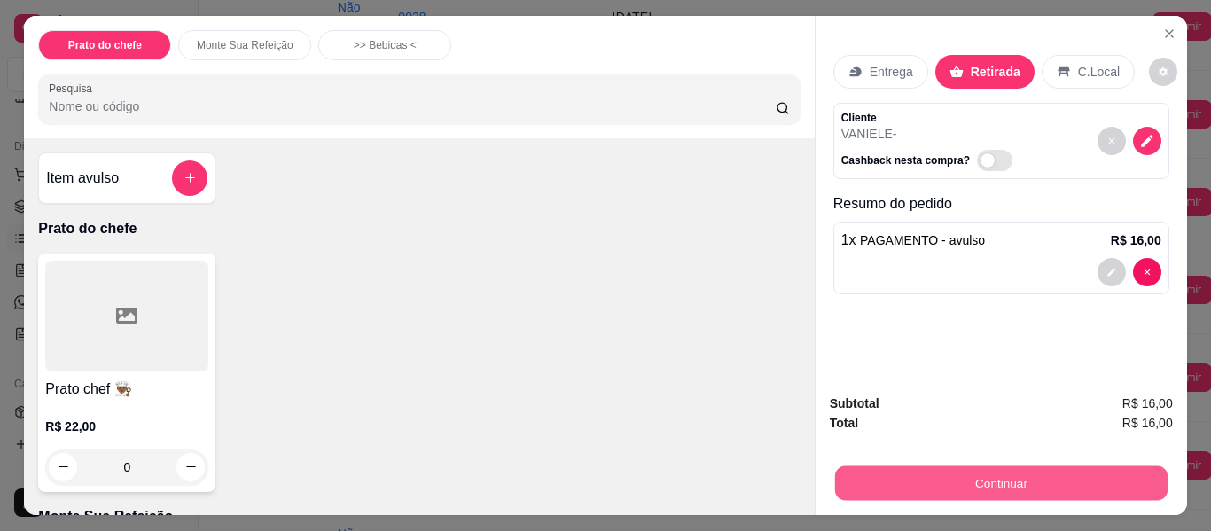
click at [890, 475] on button "Continuar" at bounding box center [1000, 483] width 332 height 35
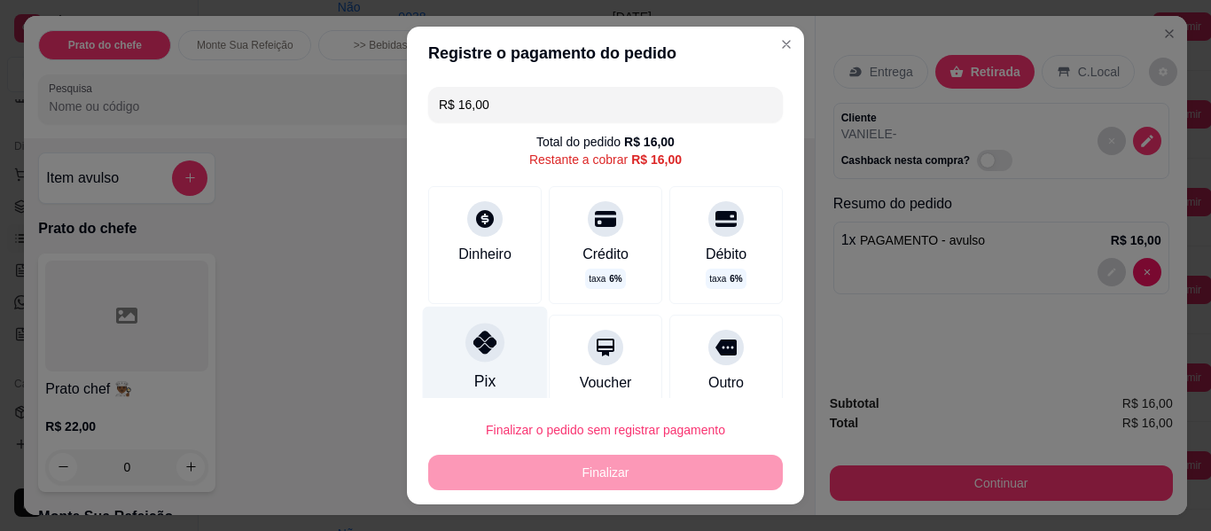
click at [473, 344] on icon at bounding box center [484, 342] width 23 height 23
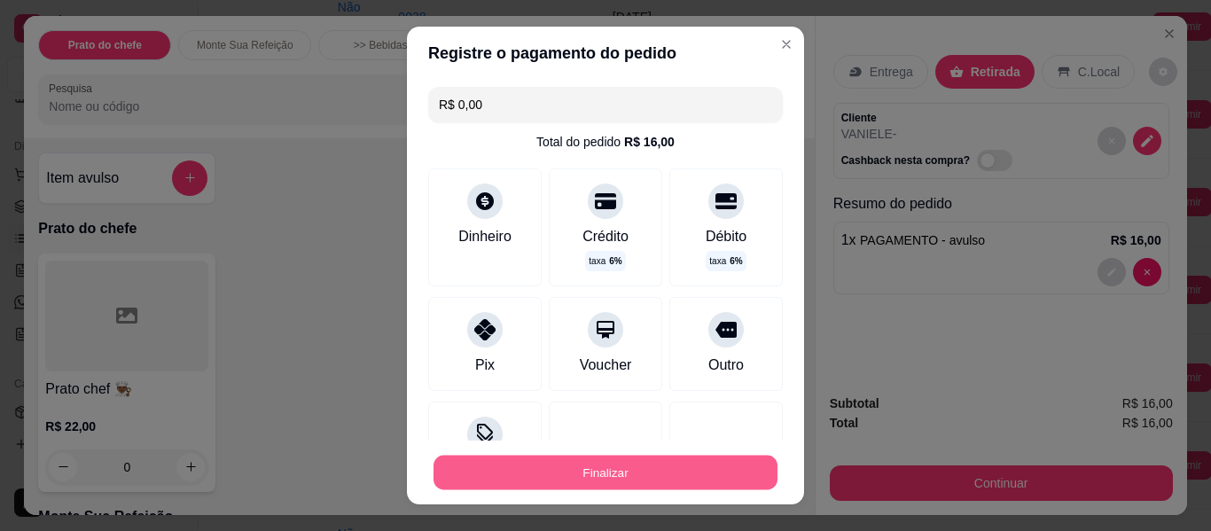
click at [588, 472] on button "Finalizar" at bounding box center [605, 473] width 344 height 35
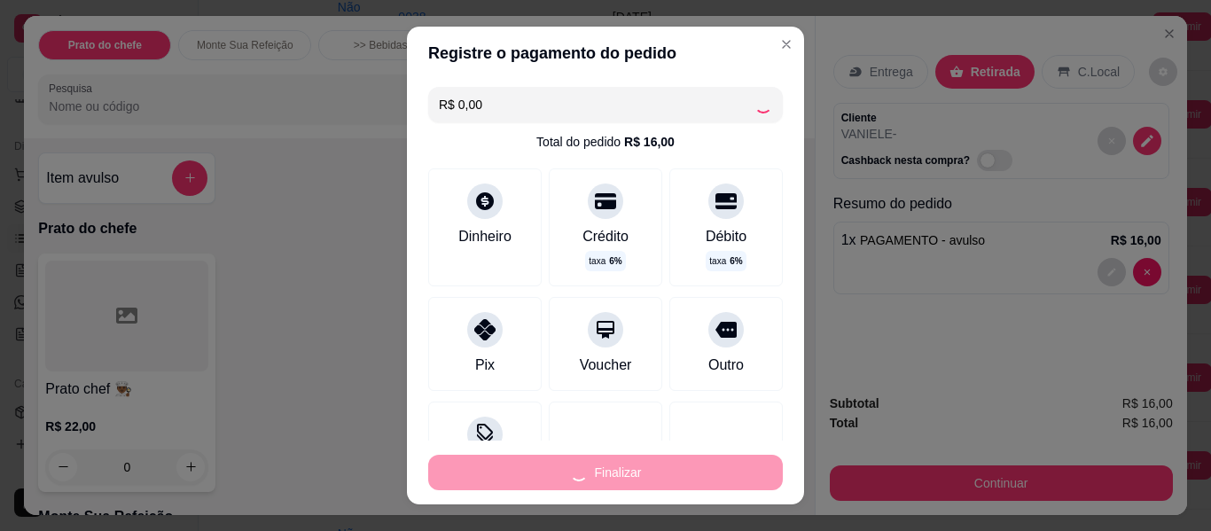
type input "-R$ 16,00"
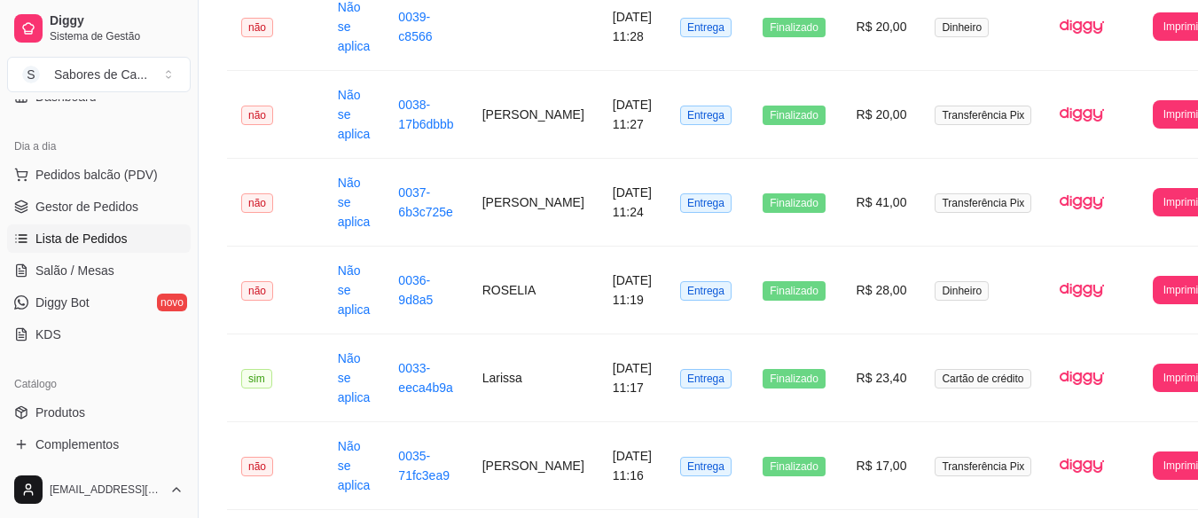
click at [131, 190] on ul "Pedidos balcão (PDV) Gestor de Pedidos Lista de Pedidos Salão / Mesas Diggy Bot…" at bounding box center [98, 254] width 183 height 188
click at [132, 207] on span "Gestor de Pedidos" at bounding box center [86, 207] width 103 height 18
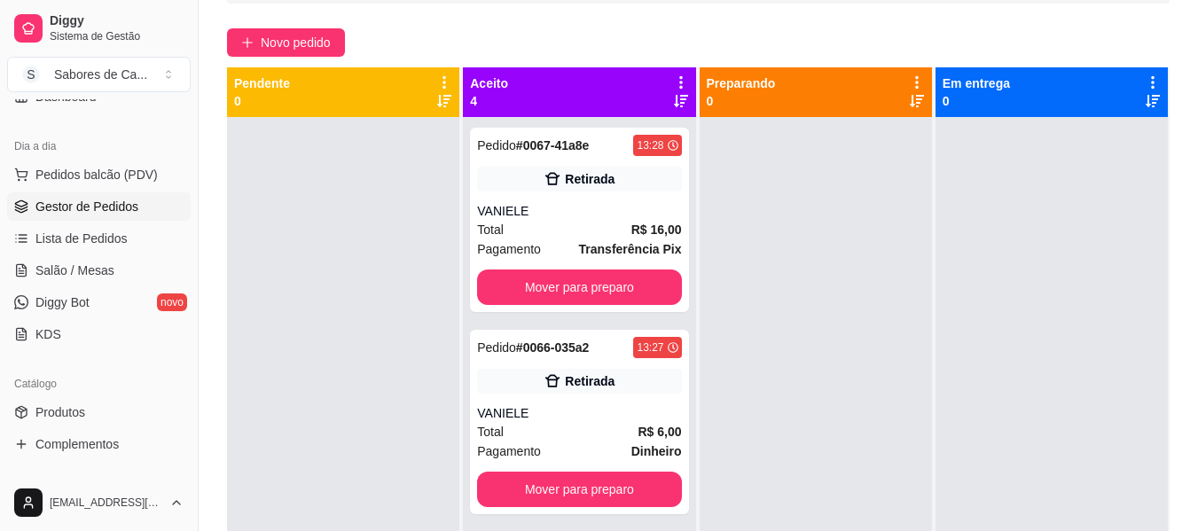
scroll to position [162, 0]
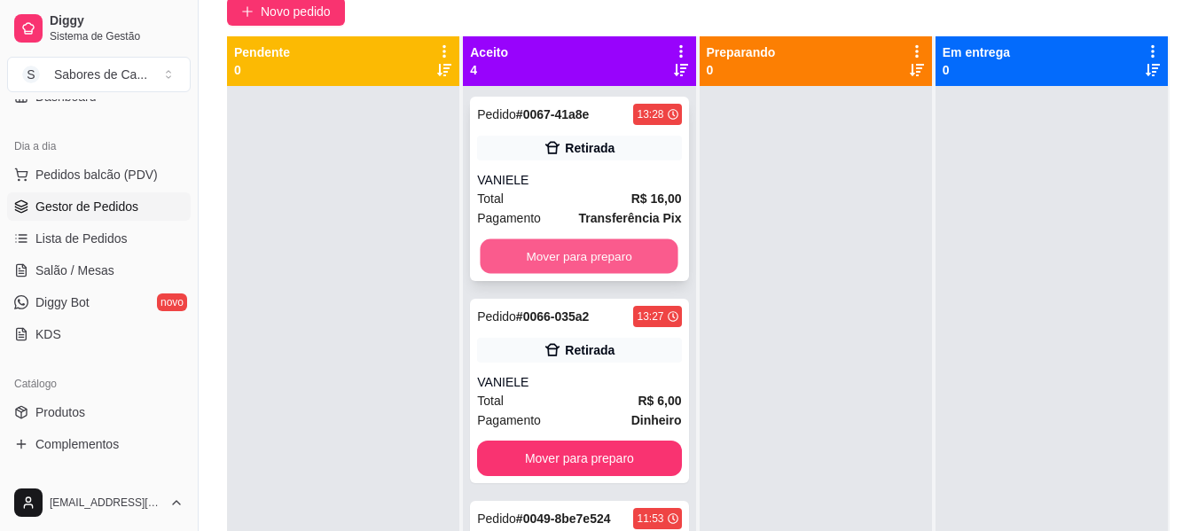
click at [564, 250] on button "Mover para preparo" at bounding box center [579, 256] width 198 height 35
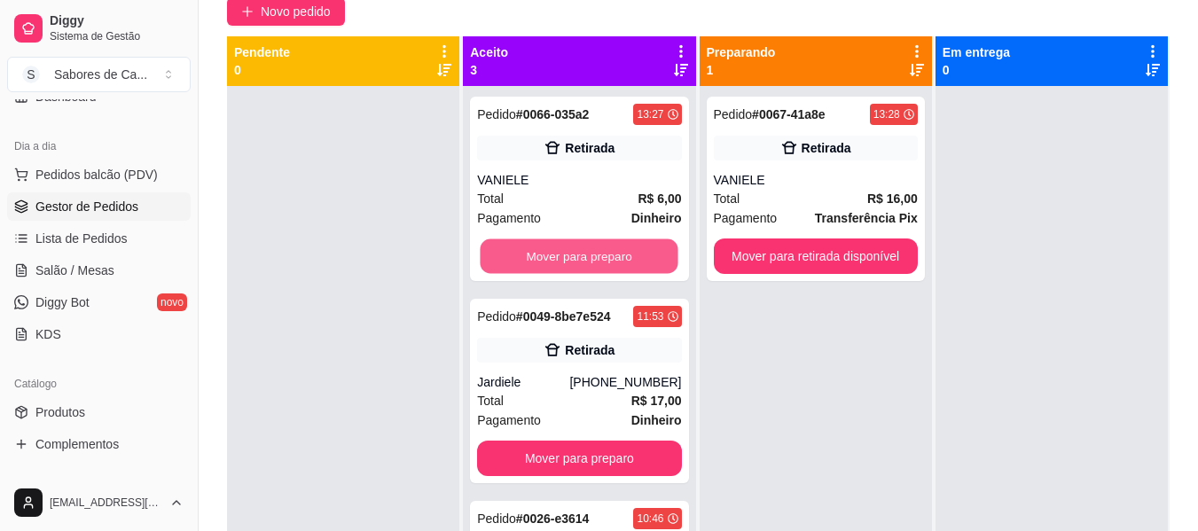
click at [564, 250] on button "Mover para preparo" at bounding box center [579, 256] width 198 height 35
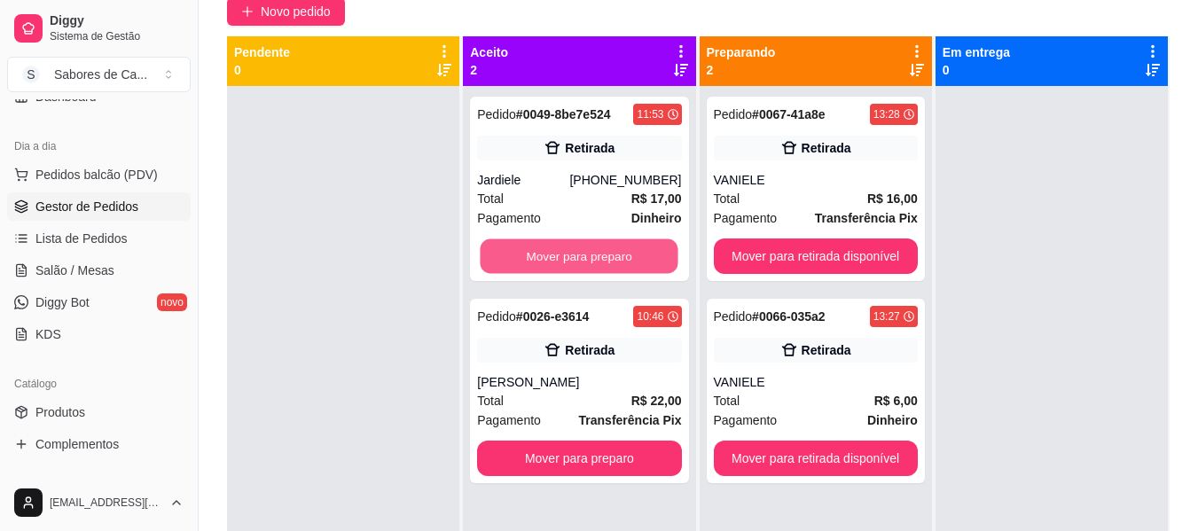
click at [564, 250] on button "Mover para preparo" at bounding box center [579, 256] width 198 height 35
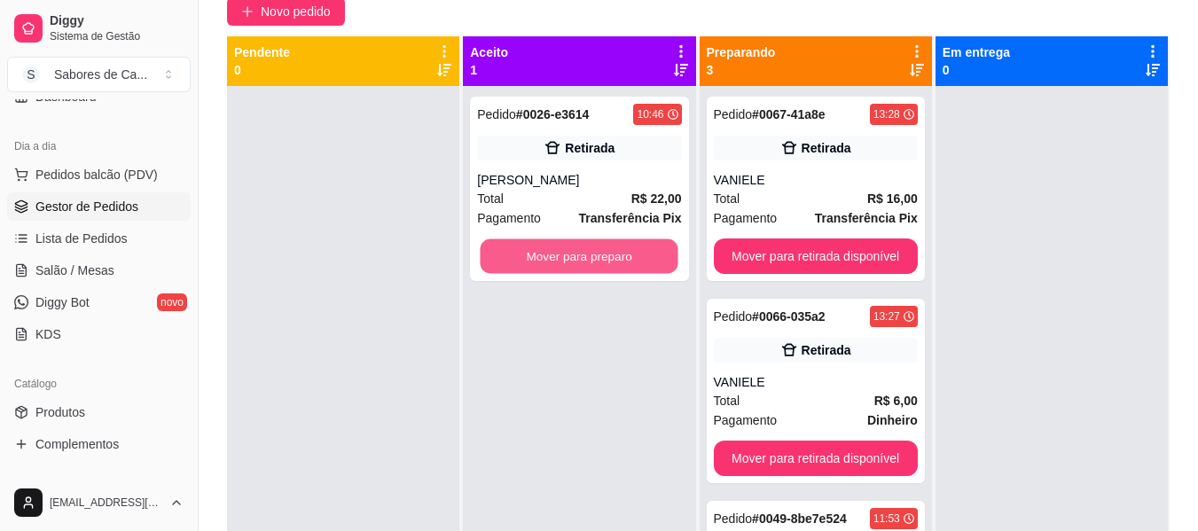
click at [564, 250] on button "Mover para preparo" at bounding box center [579, 256] width 198 height 35
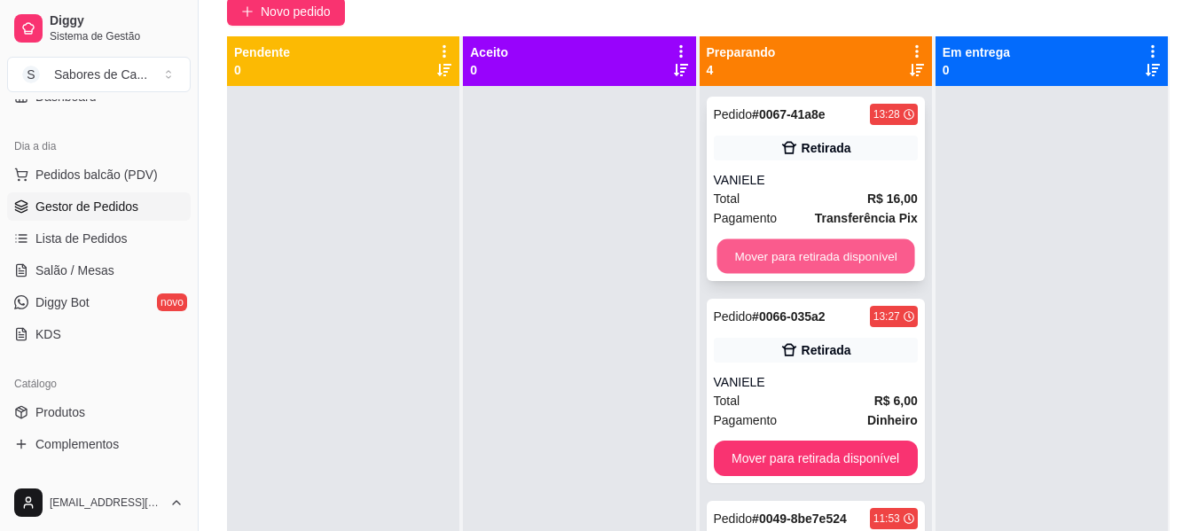
click at [762, 250] on button "Mover para retirada disponível" at bounding box center [815, 256] width 198 height 35
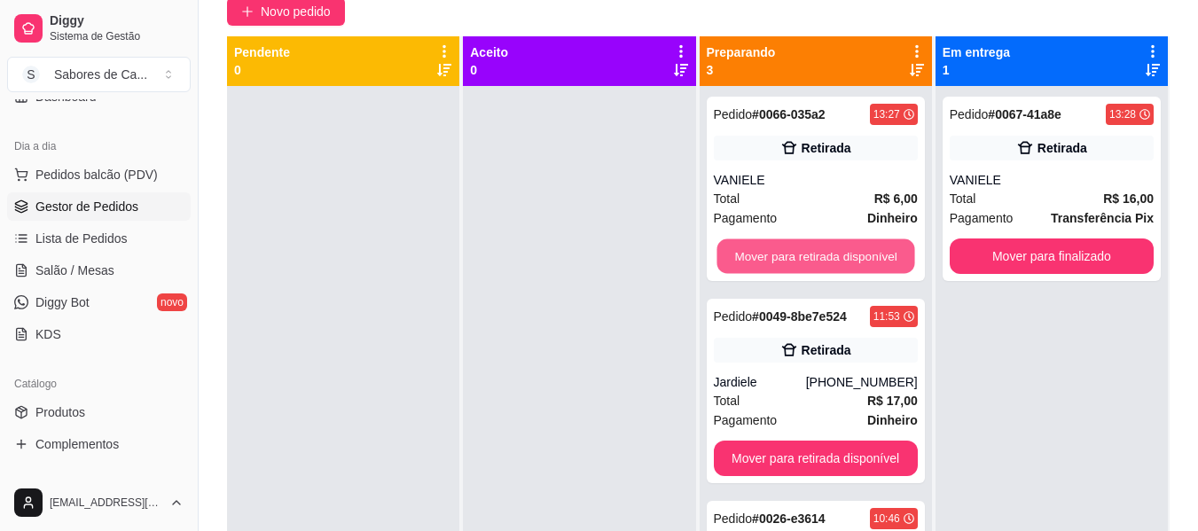
click at [762, 250] on button "Mover para retirada disponível" at bounding box center [815, 256] width 198 height 35
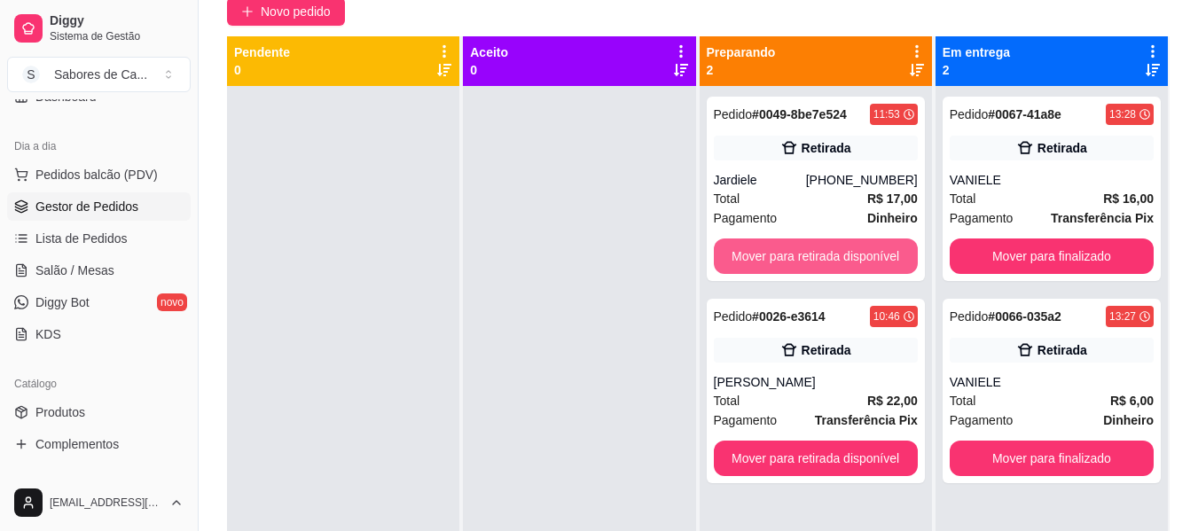
click at [762, 250] on button "Mover para retirada disponível" at bounding box center [816, 255] width 204 height 35
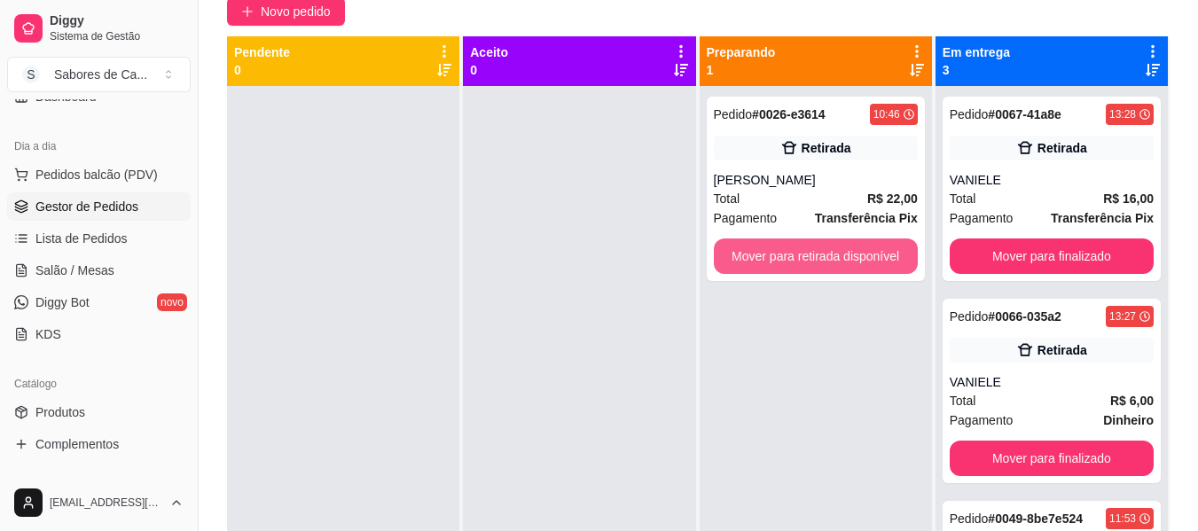
click at [762, 250] on button "Mover para retirada disponível" at bounding box center [816, 255] width 204 height 35
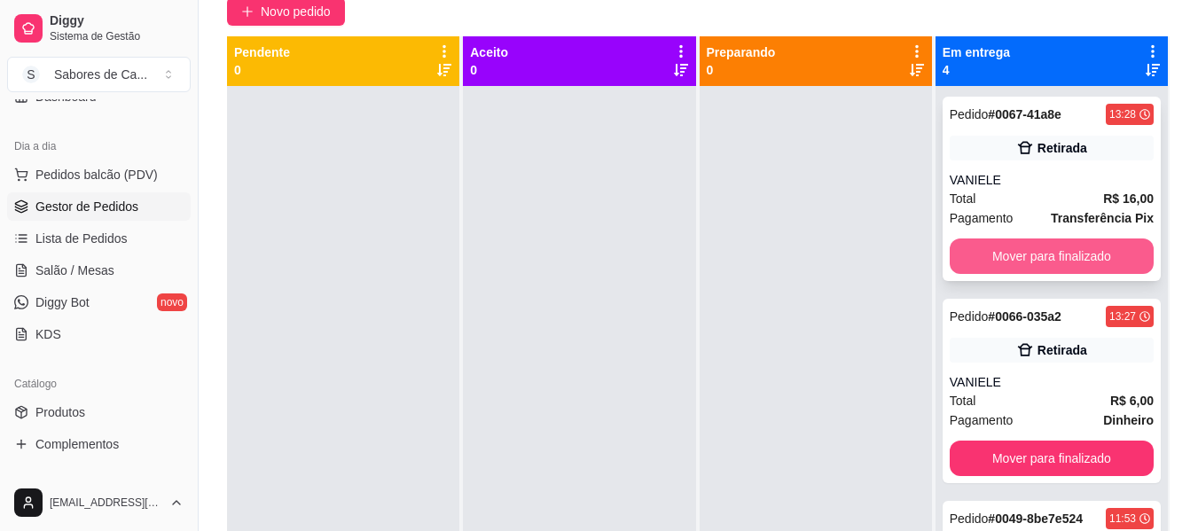
click at [998, 259] on button "Mover para finalizado" at bounding box center [1051, 255] width 204 height 35
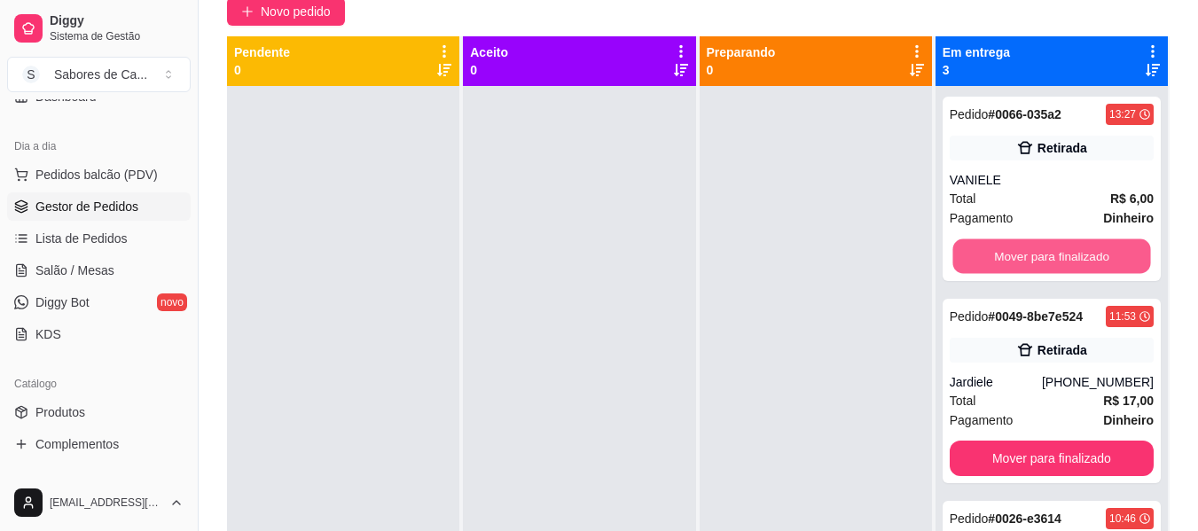
click at [998, 259] on button "Mover para finalizado" at bounding box center [1051, 256] width 198 height 35
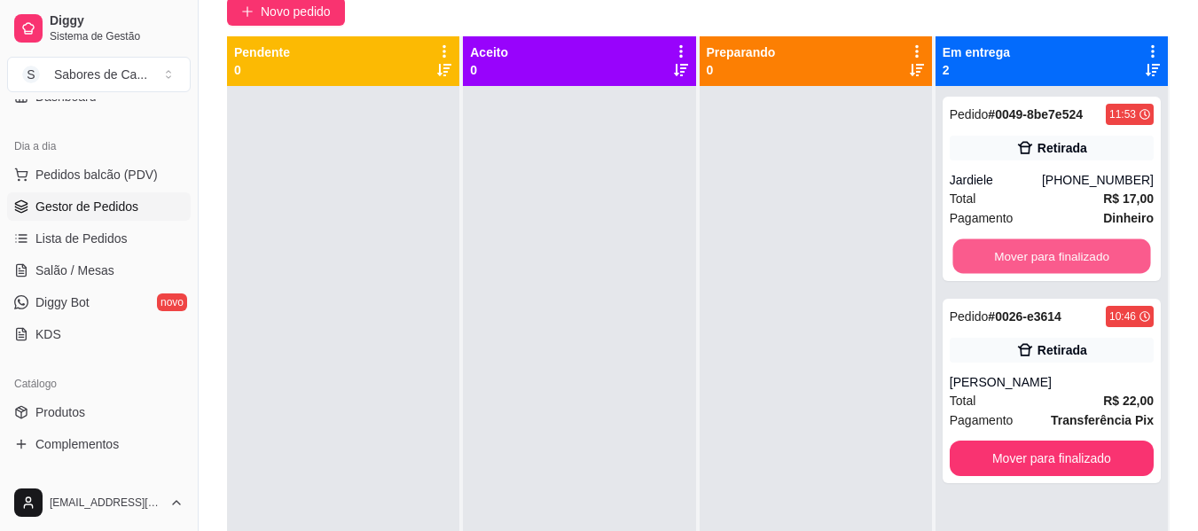
click at [998, 259] on button "Mover para finalizado" at bounding box center [1051, 256] width 198 height 35
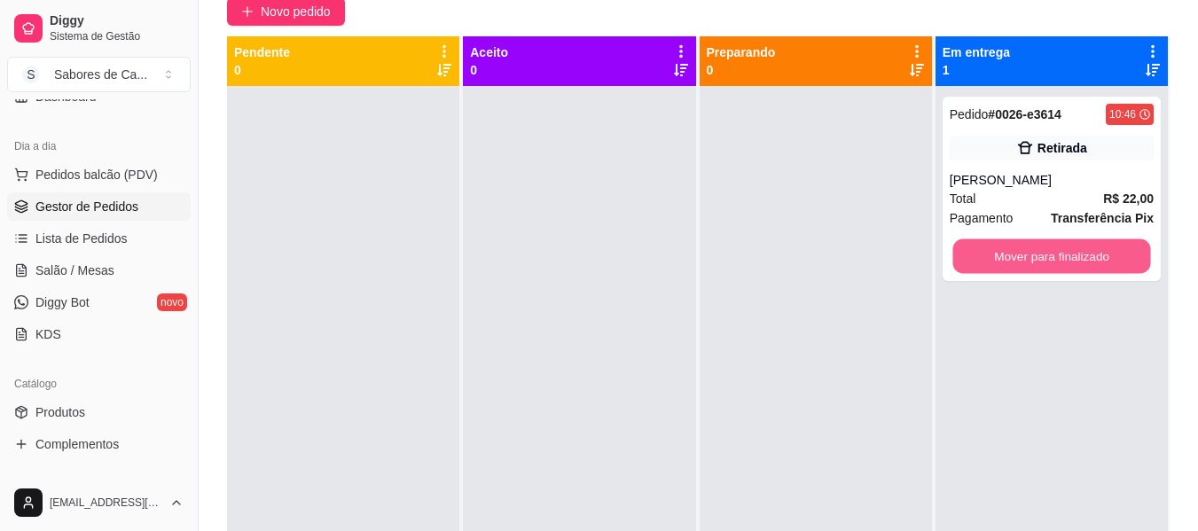
click at [998, 259] on button "Mover para finalizado" at bounding box center [1051, 256] width 198 height 35
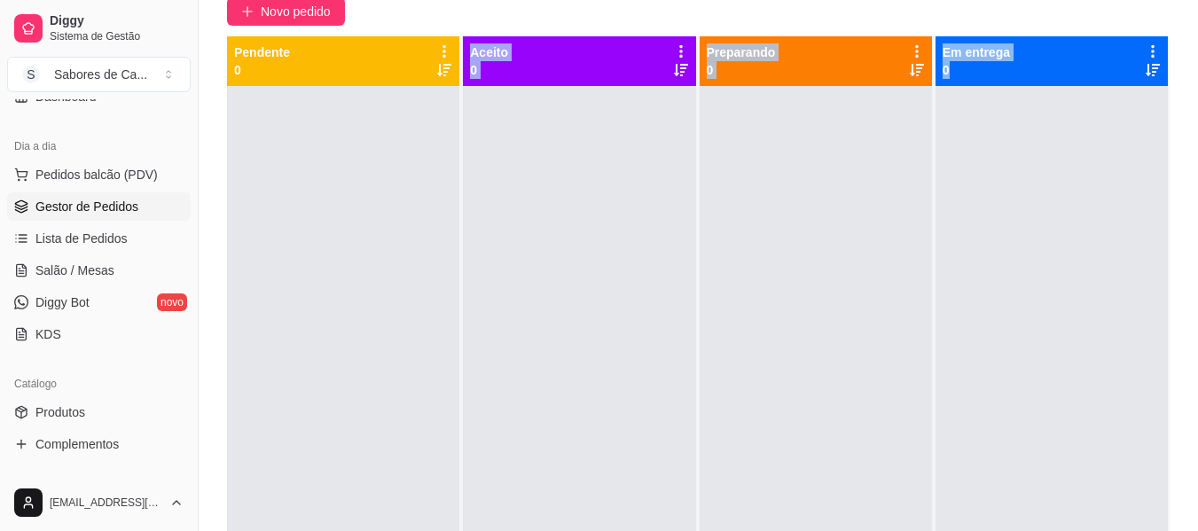
drag, startPoint x: 999, startPoint y: 207, endPoint x: 297, endPoint y: 493, distance: 758.2
click at [297, 493] on div "Pendente 0 Aceito 0 Preparando 0 Em entrega 0" at bounding box center [698, 301] width 942 height 531
click at [1120, 182] on div at bounding box center [1051, 351] width 232 height 531
click at [679, 257] on div at bounding box center [579, 351] width 232 height 531
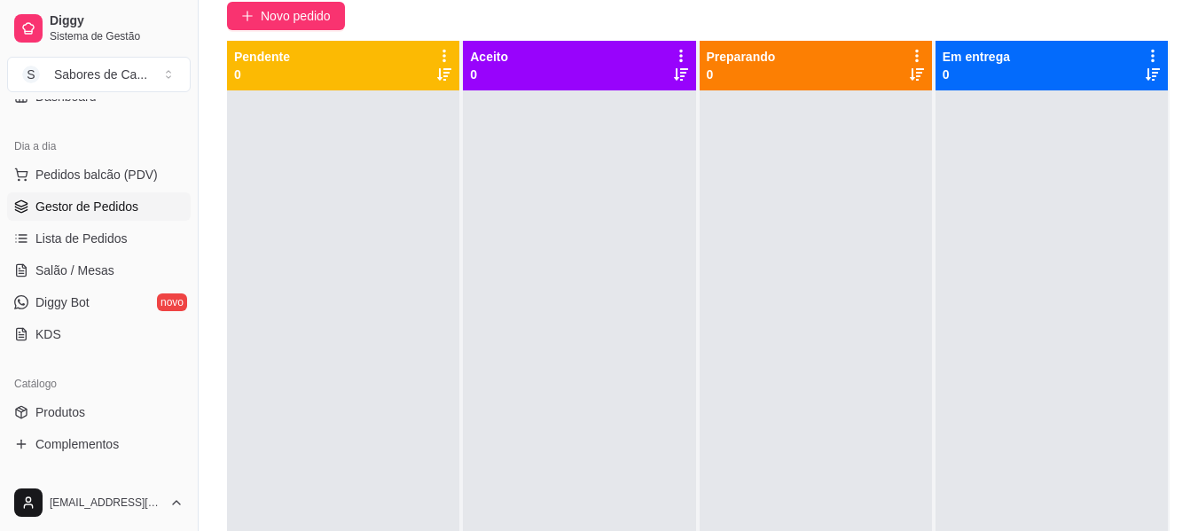
scroll to position [155, 0]
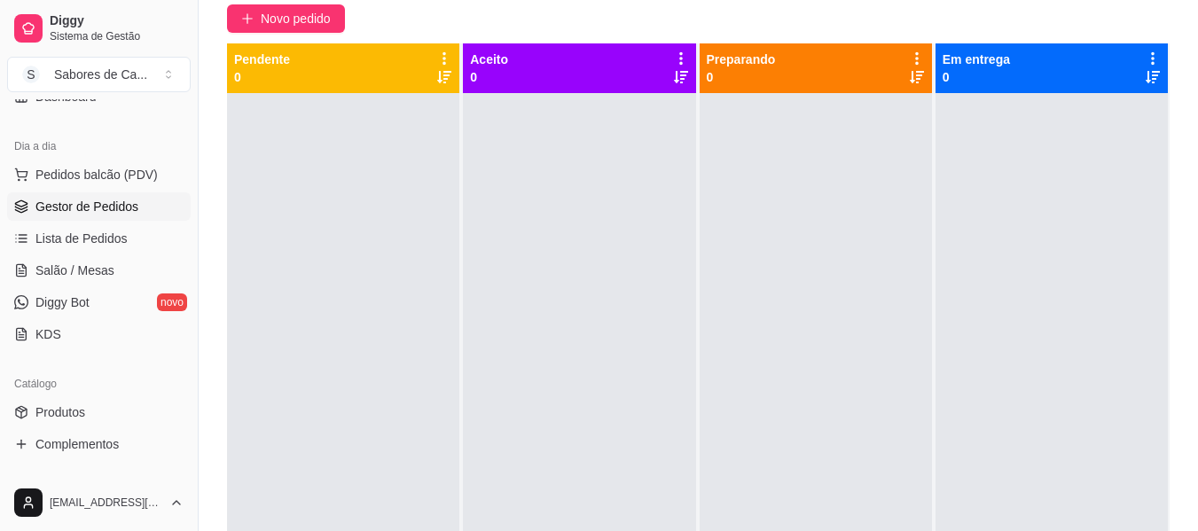
click at [659, 187] on div at bounding box center [579, 358] width 232 height 531
click at [510, 189] on div at bounding box center [579, 358] width 232 height 531
click at [625, 198] on div at bounding box center [579, 358] width 232 height 531
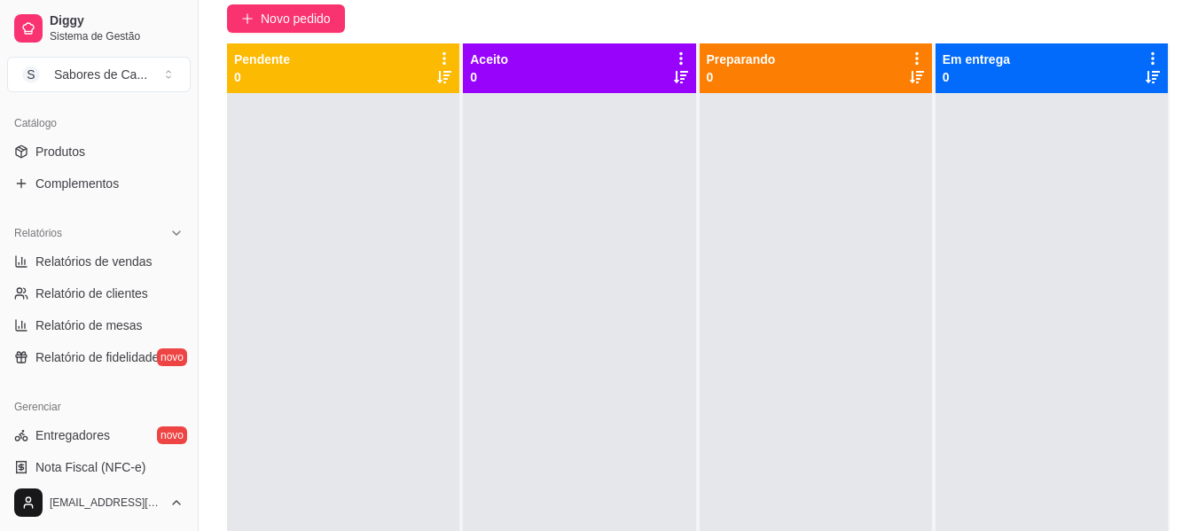
scroll to position [432, 0]
click at [135, 254] on span "Relatórios de vendas" at bounding box center [93, 259] width 117 height 18
select select "ALL"
select select "0"
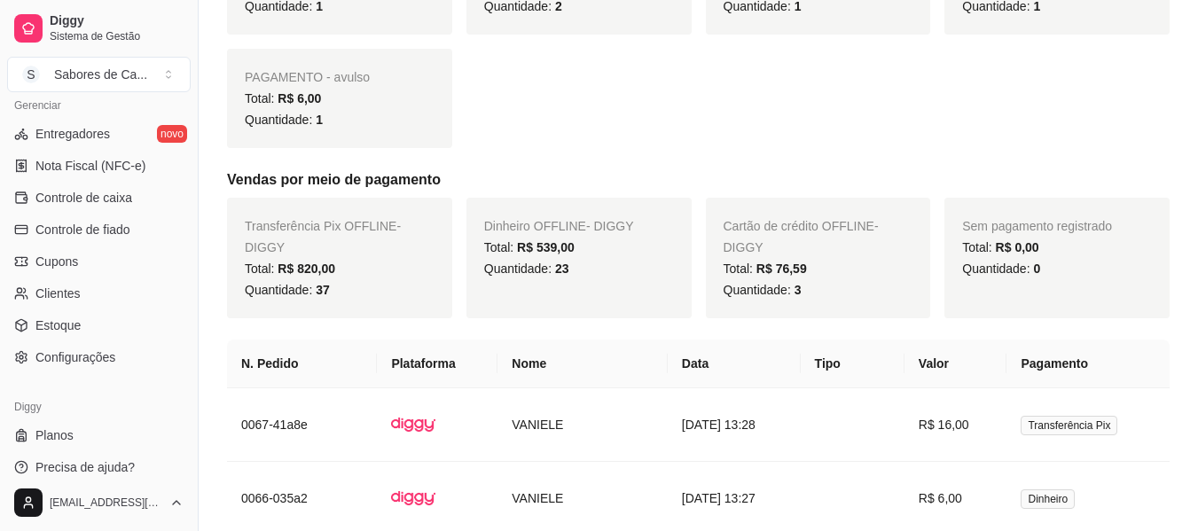
scroll to position [745, 0]
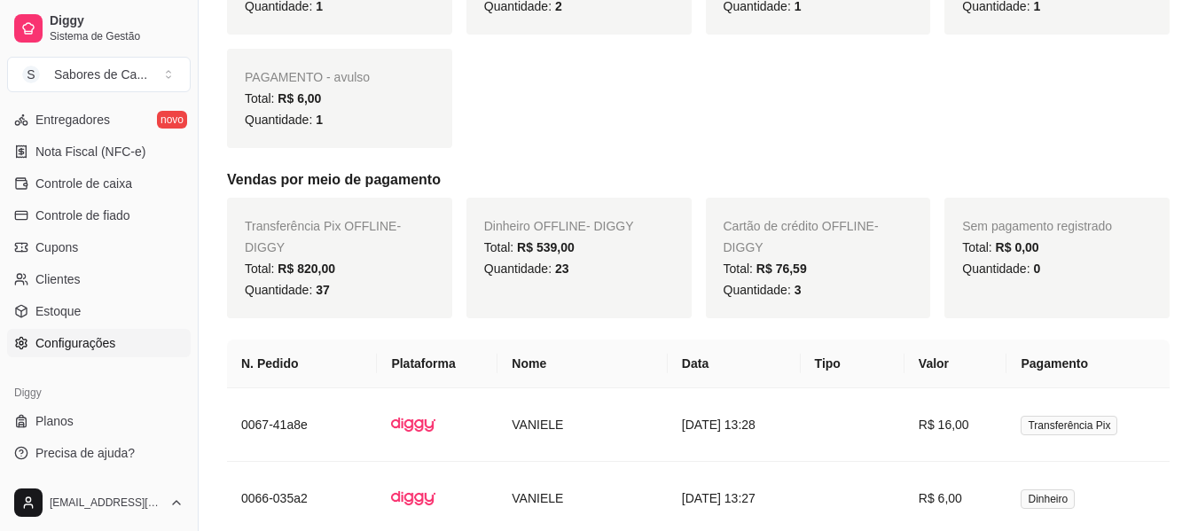
click at [130, 331] on link "Configurações" at bounding box center [98, 343] width 183 height 28
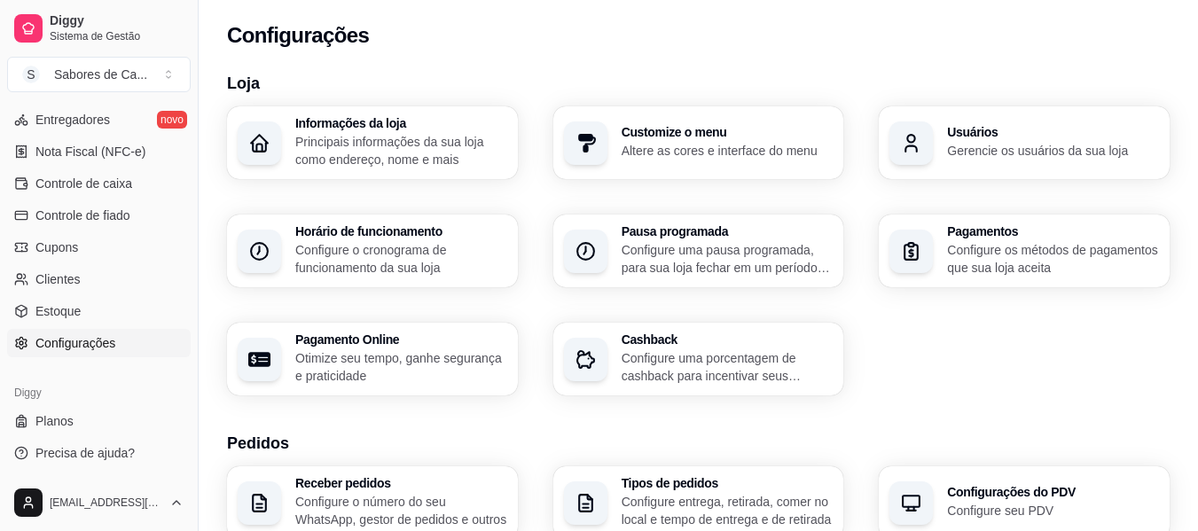
scroll to position [201, 0]
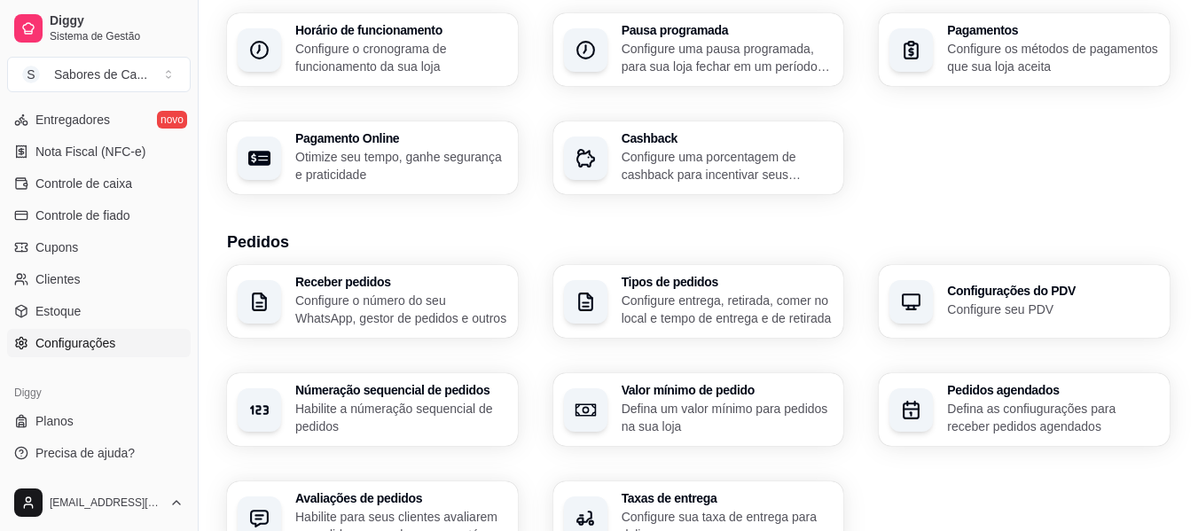
drag, startPoint x: 316, startPoint y: 470, endPoint x: 391, endPoint y: 369, distance: 125.5
click at [391, 369] on div "Receber pedidos Configure o número do seu WhatsApp, gestor de pedidos e outros …" at bounding box center [698, 409] width 942 height 289
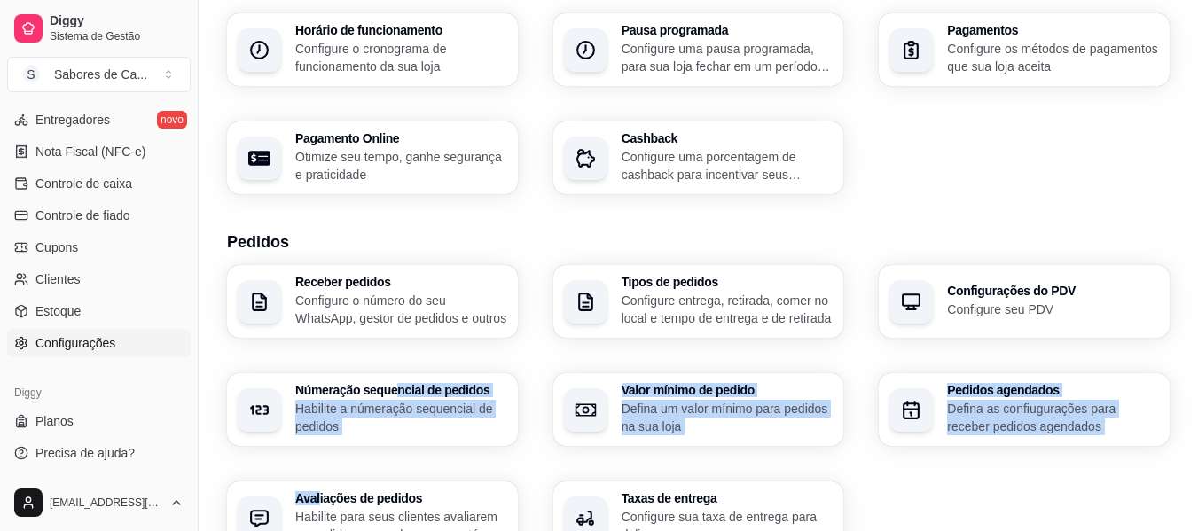
click at [391, 369] on div "Receber pedidos Configure o número do seu WhatsApp, gestor de pedidos e outros …" at bounding box center [698, 409] width 942 height 289
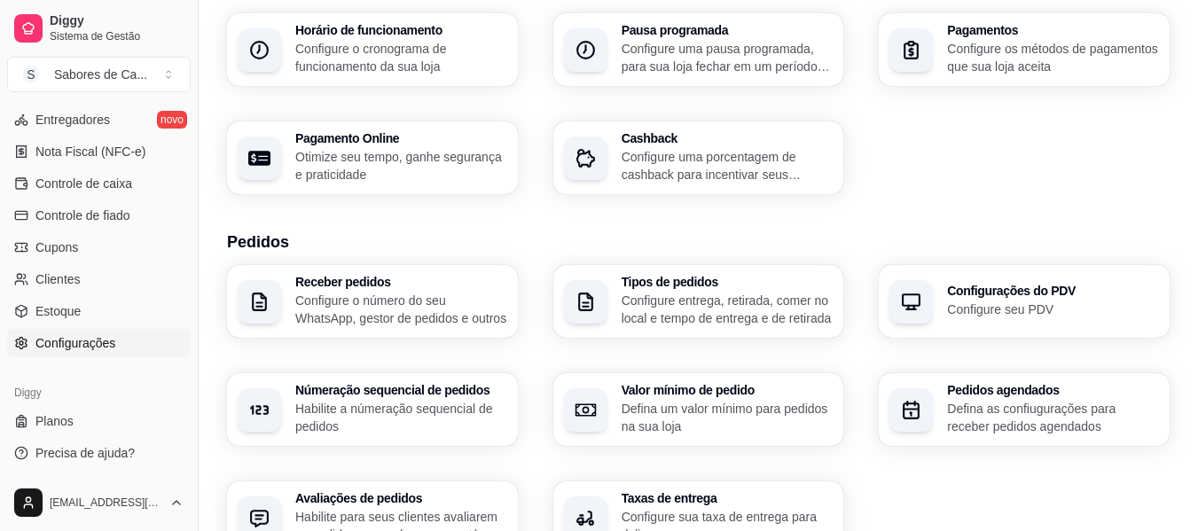
click at [391, 369] on div "Receber pedidos Configure o número do seu WhatsApp, gestor de pedidos e outros …" at bounding box center [698, 409] width 942 height 289
click at [394, 390] on h3 "Númeração sequencial de pedidos" at bounding box center [400, 391] width 205 height 12
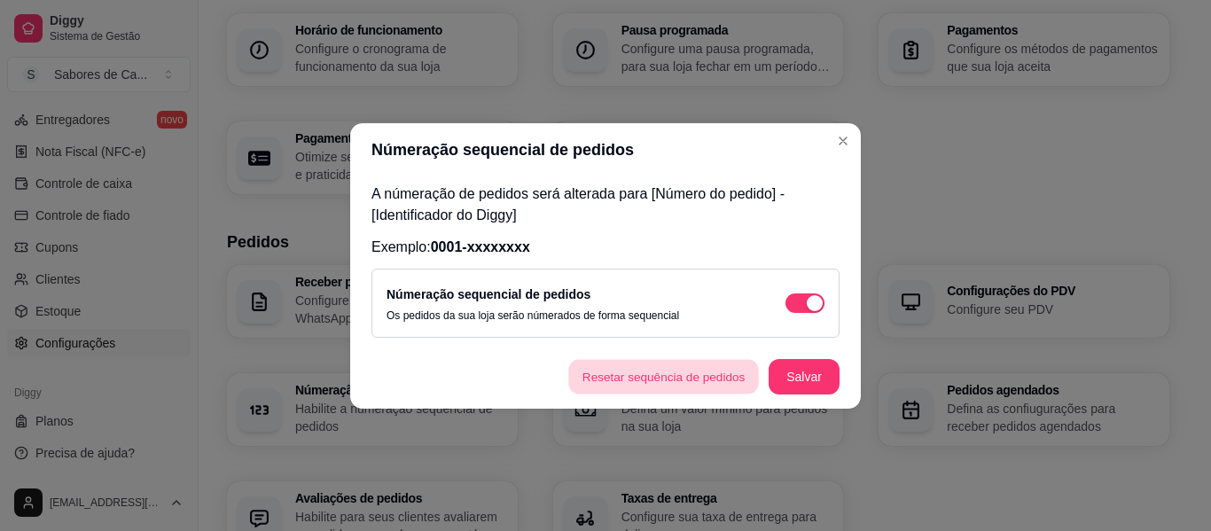
click at [623, 380] on button "Resetar sequência de pedidos" at bounding box center [663, 376] width 191 height 35
click at [696, 366] on button "Resetar sequência de pedidos" at bounding box center [663, 376] width 191 height 35
click at [696, 374] on button "Resetar sequência de pedidos" at bounding box center [663, 376] width 191 height 35
